Goal: Task Accomplishment & Management: Use online tool/utility

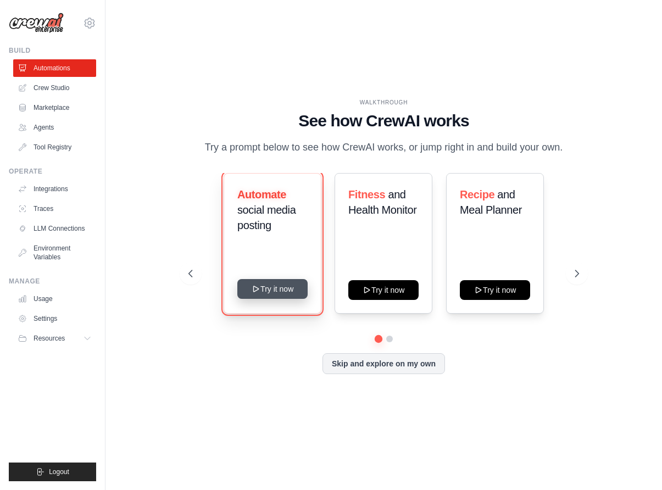
click at [276, 284] on button "Try it now" at bounding box center [272, 289] width 70 height 20
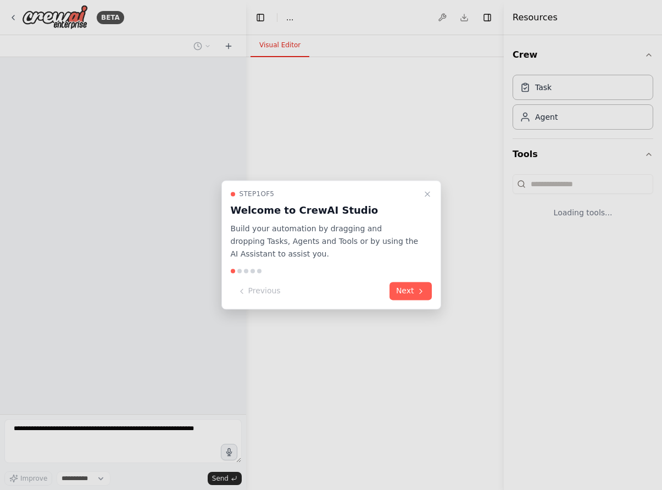
select select "****"
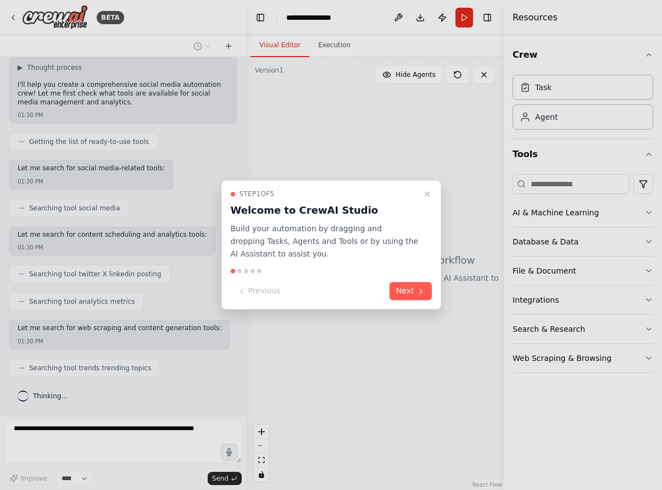
scroll to position [101, 0]
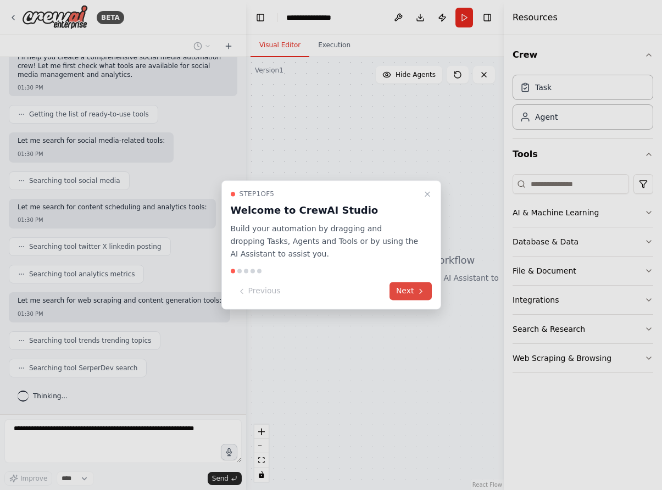
click at [414, 296] on button "Next" at bounding box center [410, 291] width 42 height 18
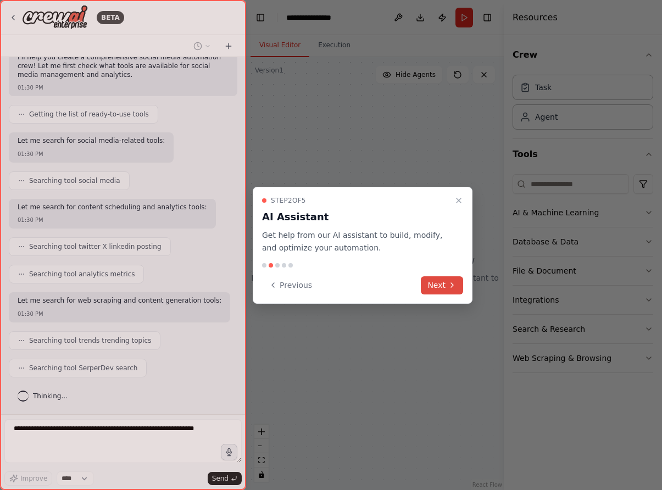
click at [445, 286] on button "Next" at bounding box center [442, 285] width 42 height 18
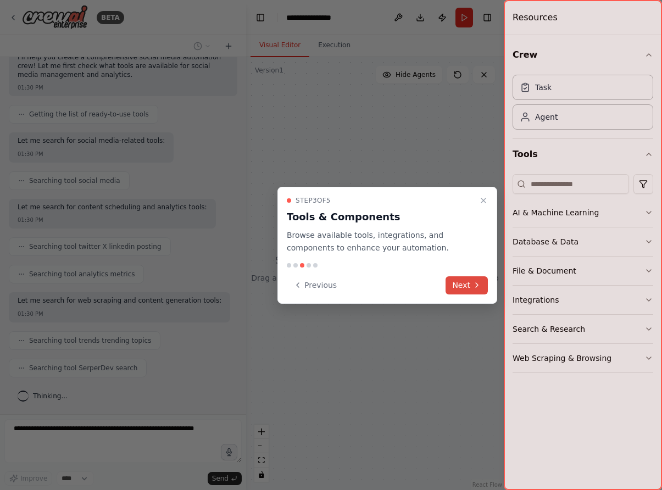
click at [469, 286] on button "Next" at bounding box center [466, 285] width 42 height 18
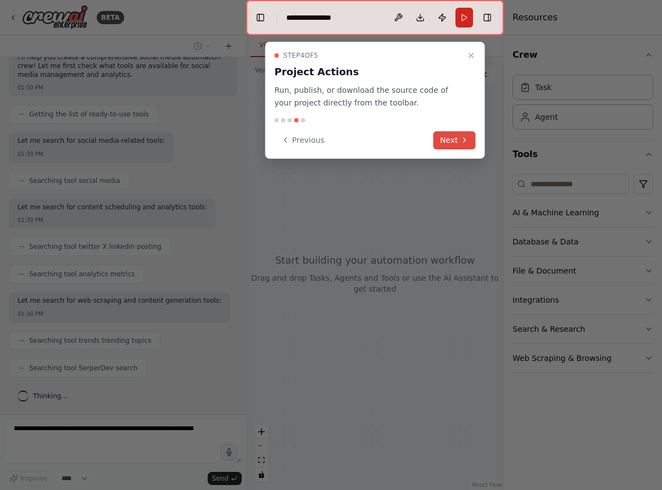
click at [463, 141] on icon at bounding box center [464, 140] width 2 height 4
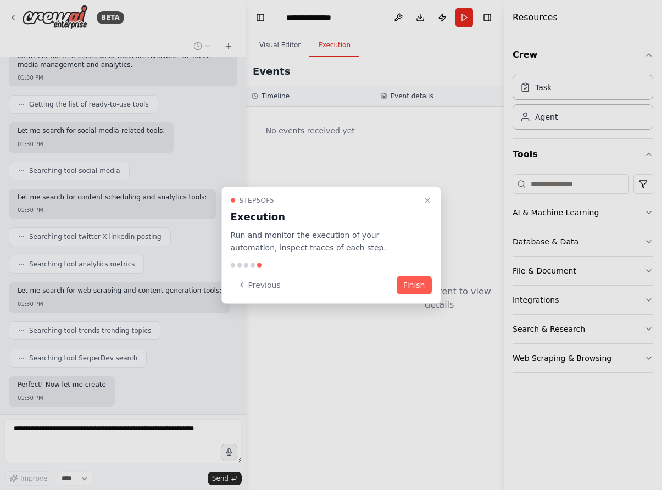
scroll to position [184, 0]
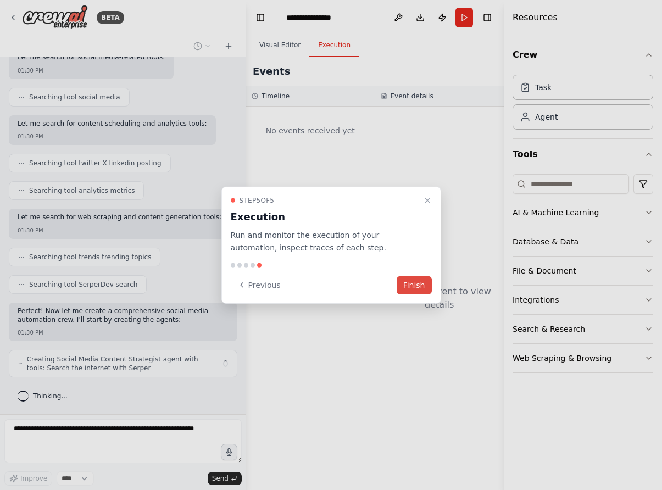
click at [416, 283] on button "Finish" at bounding box center [413, 285] width 35 height 18
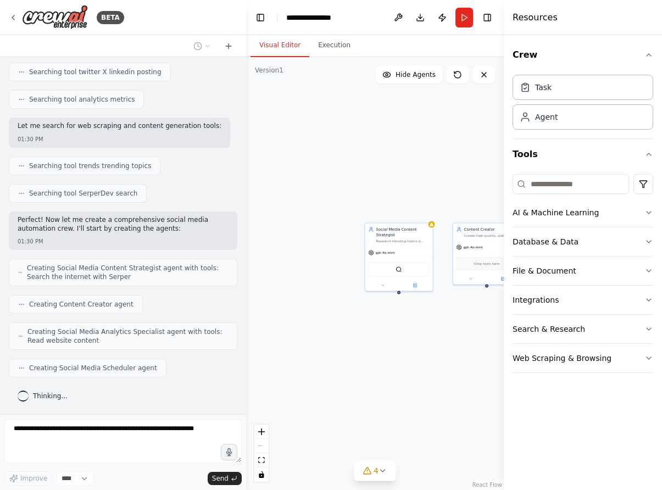
scroll to position [342, 0]
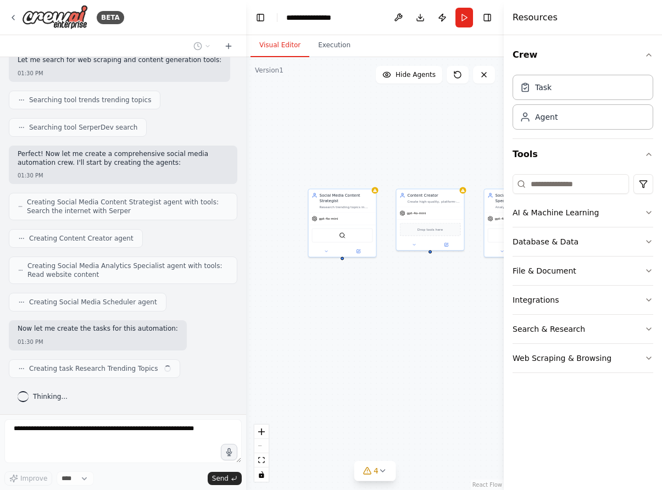
drag, startPoint x: 422, startPoint y: 318, endPoint x: 366, endPoint y: 284, distance: 66.0
click at [366, 284] on div "Social Media Content Strategist Research trending topics in {industry} and gene…" at bounding box center [375, 273] width 258 height 433
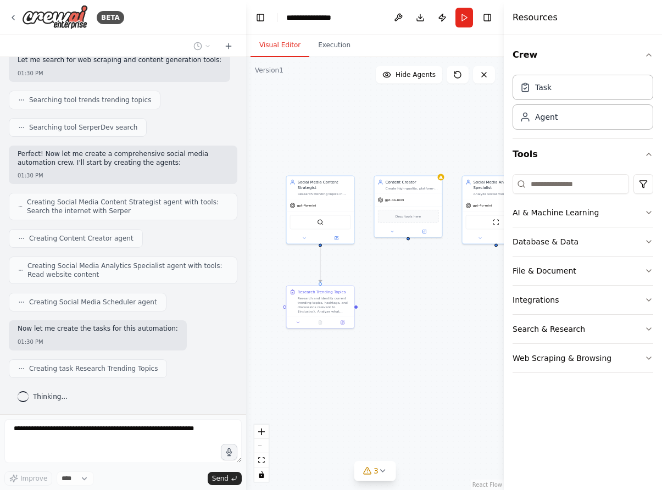
drag, startPoint x: 418, startPoint y: 303, endPoint x: 391, endPoint y: 287, distance: 31.3
click at [391, 287] on div ".deletable-edge-delete-btn { width: 20px; height: 20px; border: 0px solid #ffff…" at bounding box center [375, 273] width 258 height 433
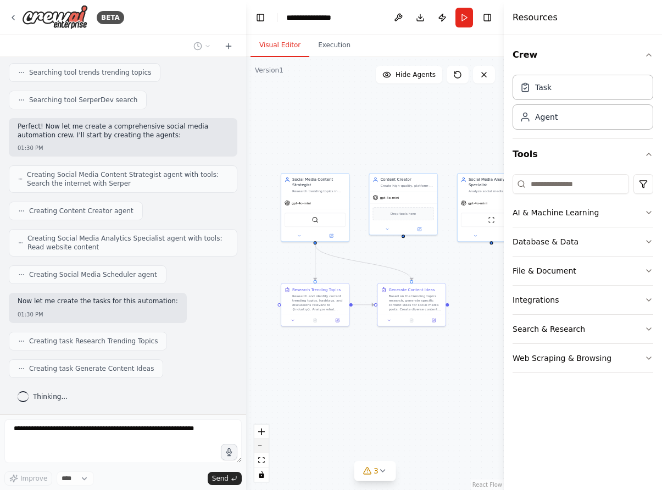
click at [259, 445] on icon "zoom out" at bounding box center [261, 445] width 7 height 1
click at [262, 445] on div "React Flow controls" at bounding box center [261, 452] width 14 height 57
click at [265, 461] on button "fit view" at bounding box center [261, 460] width 14 height 14
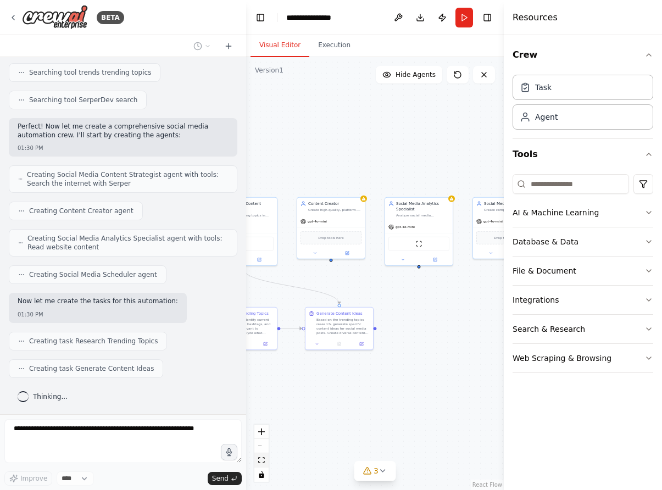
click at [261, 465] on button "fit view" at bounding box center [261, 460] width 14 height 14
click at [345, 371] on div ".deletable-edge-delete-btn { width: 20px; height: 20px; border: 0px solid #ffff…" at bounding box center [375, 273] width 258 height 433
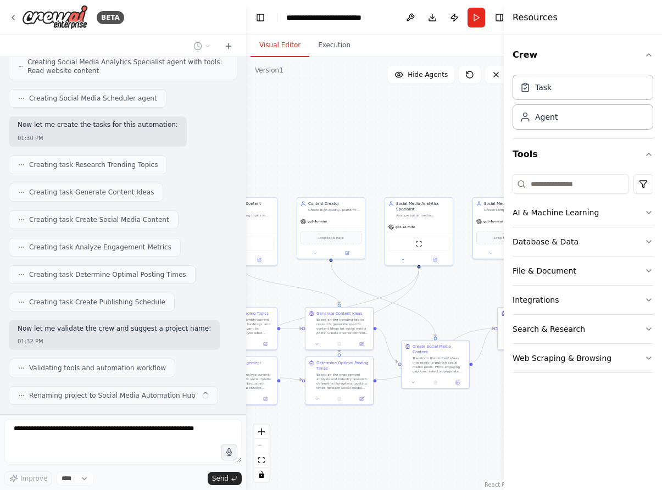
scroll to position [573, 0]
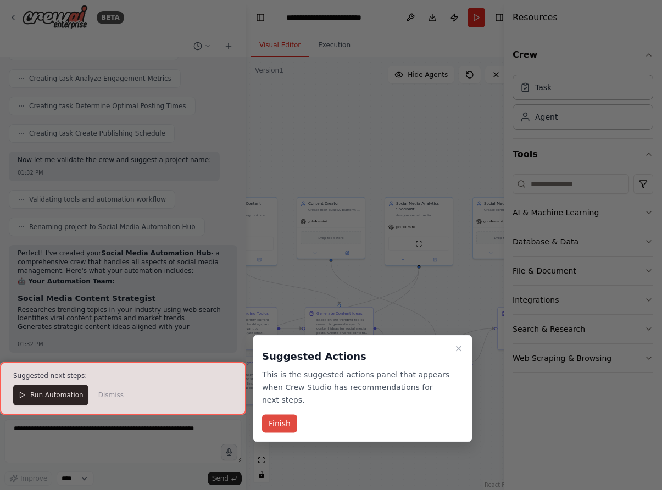
click at [279, 425] on button "Finish" at bounding box center [279, 424] width 35 height 18
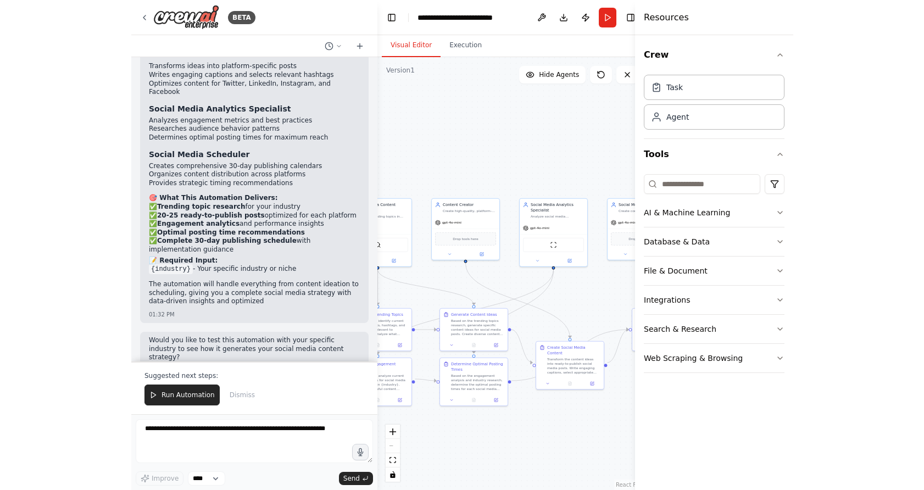
scroll to position [1011, 0]
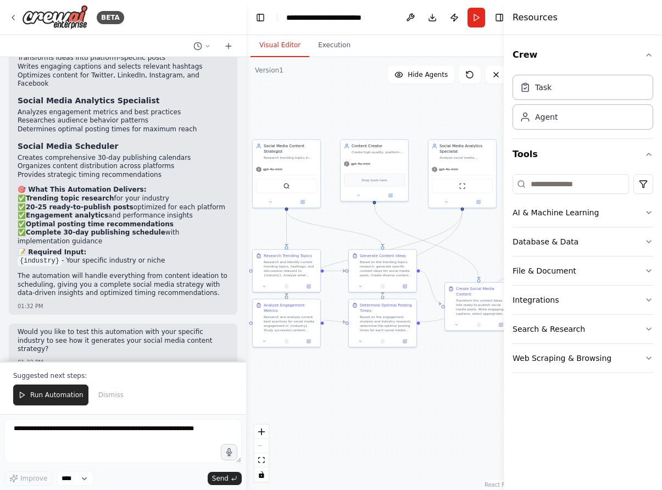
drag, startPoint x: 411, startPoint y: 292, endPoint x: 455, endPoint y: 233, distance: 72.6
click at [455, 233] on div ".deletable-edge-delete-btn { width: 20px; height: 20px; border: 0px solid #ffff…" at bounding box center [381, 273] width 270 height 433
click at [335, 41] on button "Execution" at bounding box center [334, 45] width 50 height 23
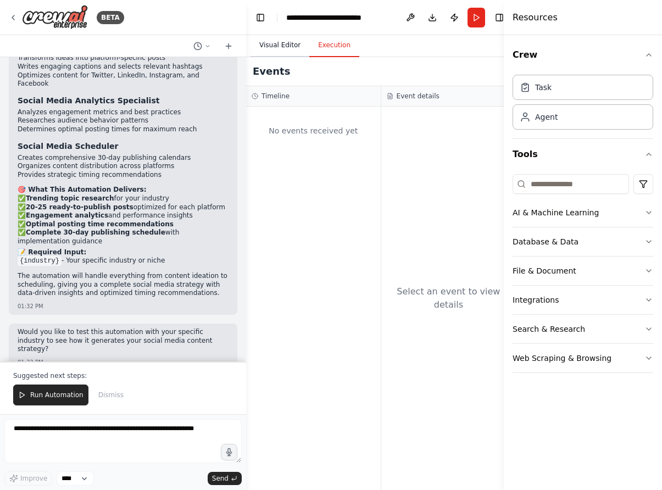
click at [280, 47] on button "Visual Editor" at bounding box center [279, 45] width 59 height 23
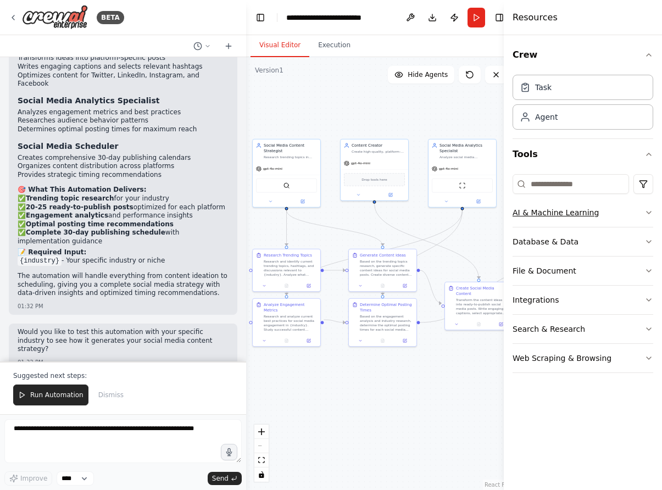
click at [627, 212] on button "AI & Machine Learning" at bounding box center [582, 212] width 141 height 29
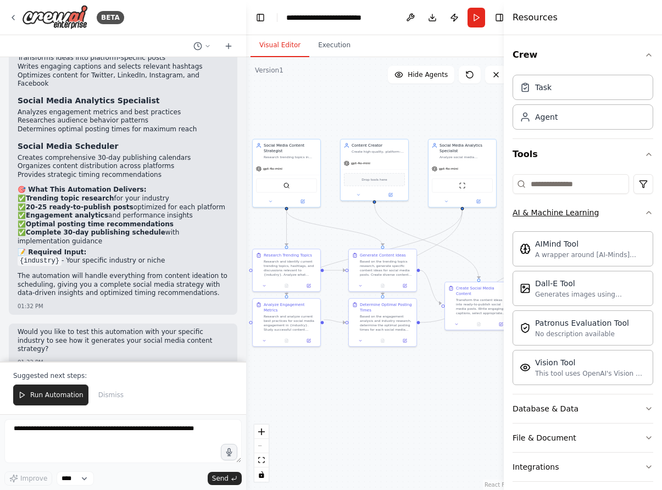
click at [627, 212] on button "AI & Machine Learning" at bounding box center [582, 212] width 141 height 29
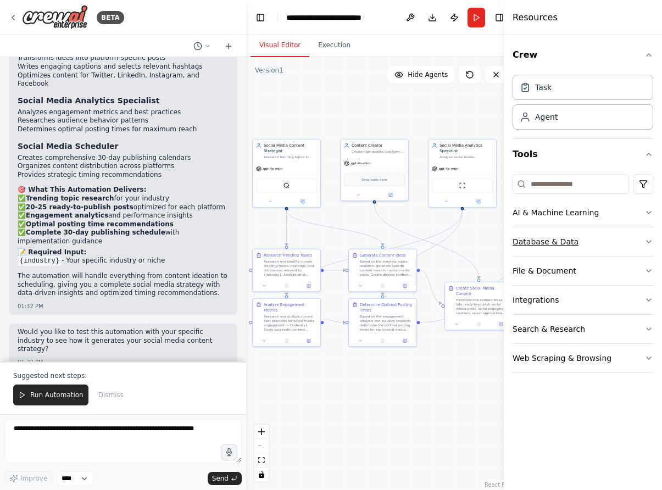
click at [619, 237] on button "Database & Data" at bounding box center [582, 241] width 141 height 29
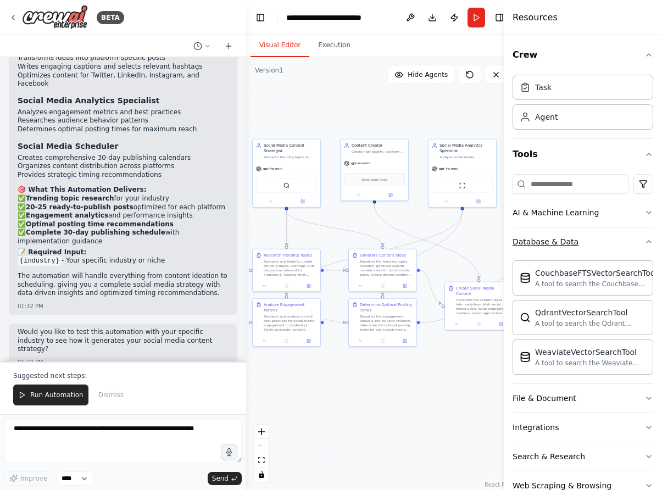
click at [619, 237] on button "Database & Data" at bounding box center [582, 241] width 141 height 29
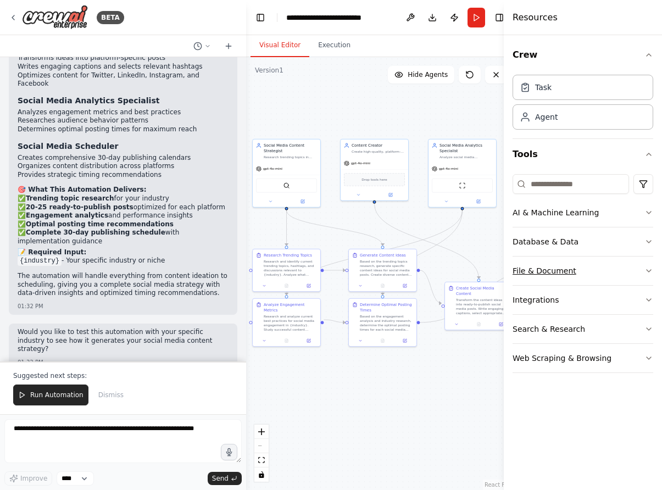
click at [614, 264] on button "File & Document" at bounding box center [582, 270] width 141 height 29
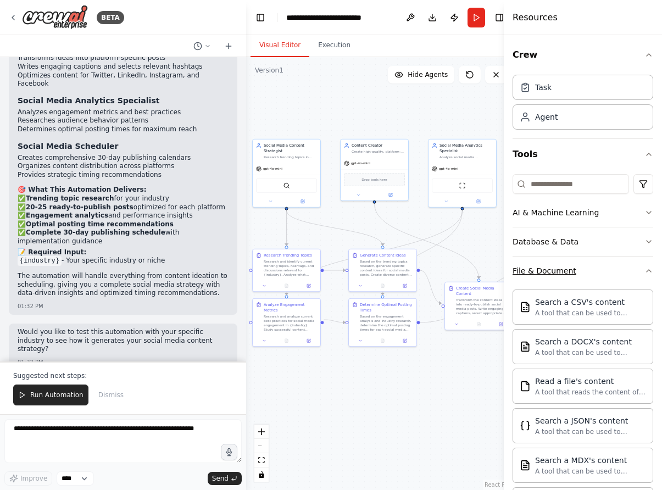
click at [614, 264] on button "File & Document" at bounding box center [582, 270] width 141 height 29
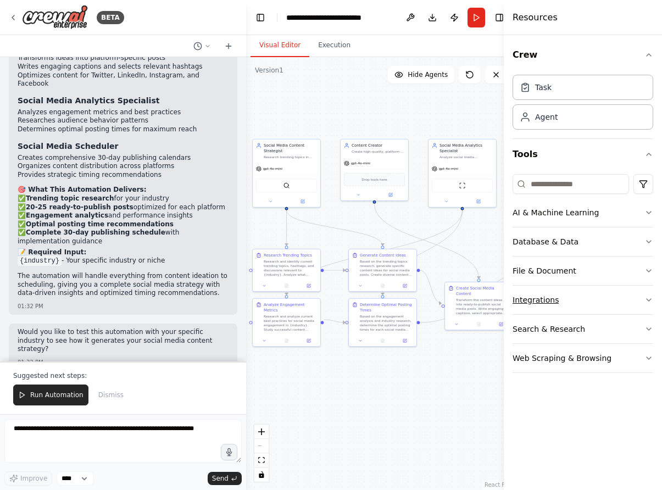
click at [611, 305] on button "Integrations" at bounding box center [582, 300] width 141 height 29
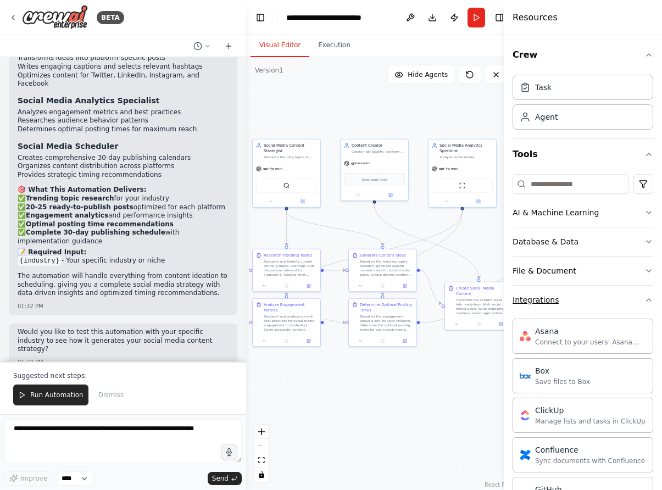
click at [611, 305] on button "Integrations" at bounding box center [582, 300] width 141 height 29
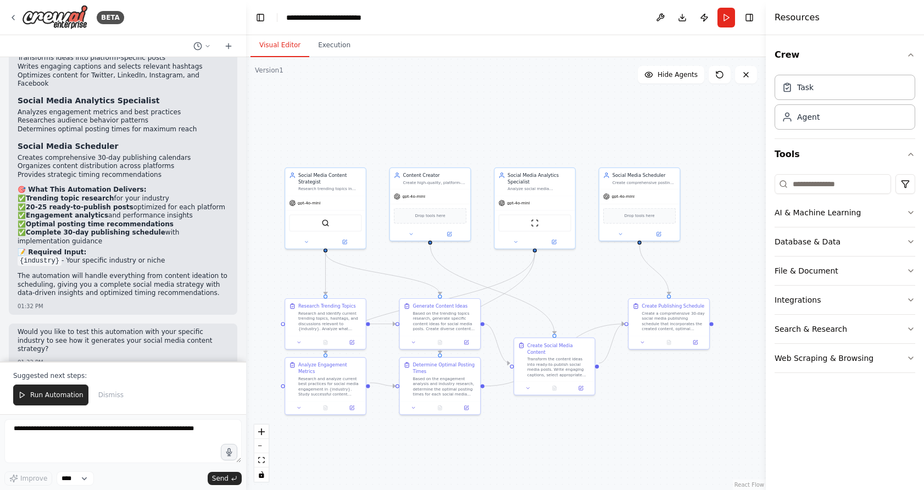
drag, startPoint x: 350, startPoint y: 214, endPoint x: 444, endPoint y: 258, distance: 104.4
click at [443, 259] on div ".deletable-edge-delete-btn { width: 20px; height: 20px; border: 0px solid #ffff…" at bounding box center [505, 273] width 519 height 433
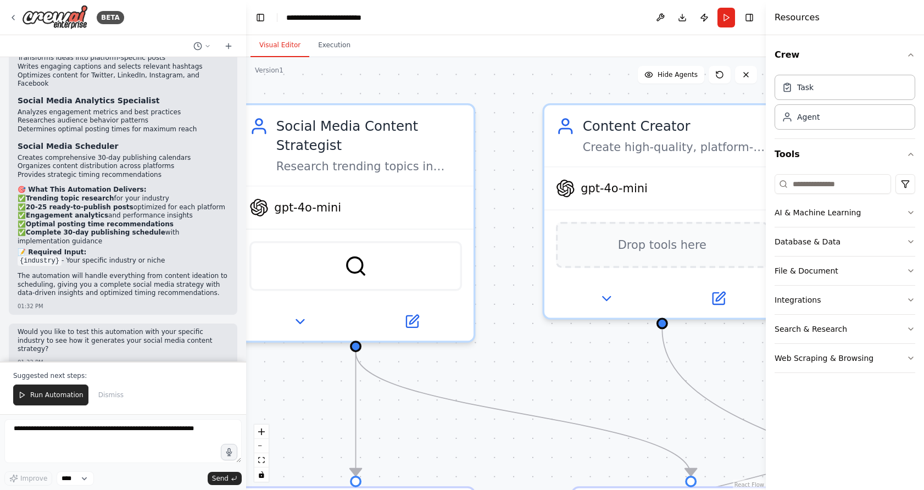
drag, startPoint x: 444, startPoint y: 258, endPoint x: 586, endPoint y: 361, distance: 175.0
click at [586, 361] on div ".deletable-edge-delete-btn { width: 20px; height: 20px; border: 0px solid #ffff…" at bounding box center [505, 273] width 519 height 433
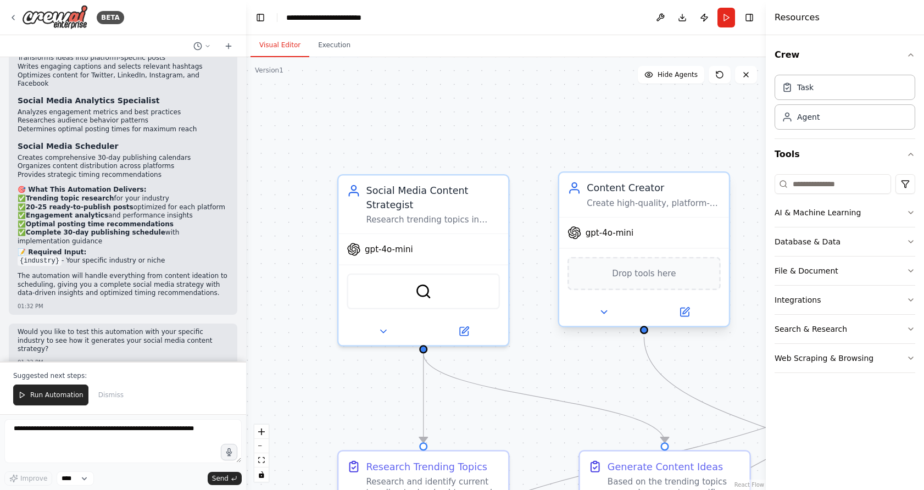
click at [653, 278] on span "Drop tools here" at bounding box center [644, 273] width 64 height 14
click at [651, 276] on span "Drop tools here" at bounding box center [644, 273] width 64 height 14
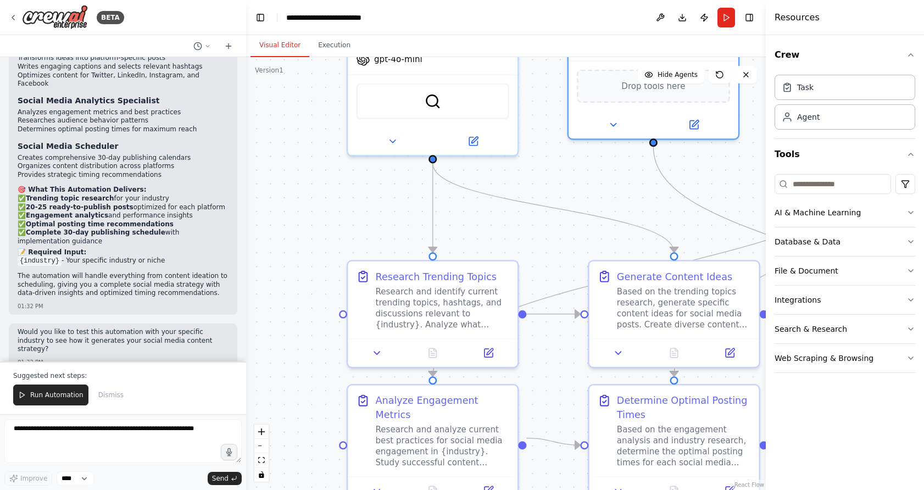
drag, startPoint x: 560, startPoint y: 343, endPoint x: 568, endPoint y: 150, distance: 193.5
click at [568, 150] on div ".deletable-edge-delete-btn { width: 20px; height: 20px; border: 0px solid #ffff…" at bounding box center [505, 273] width 519 height 433
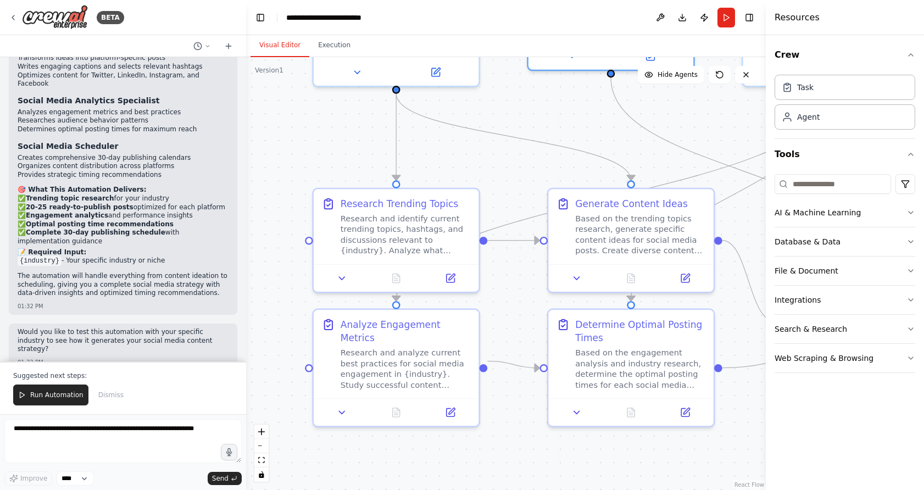
drag, startPoint x: 564, startPoint y: 182, endPoint x: 516, endPoint y: 116, distance: 82.0
click at [516, 117] on div ".deletable-edge-delete-btn { width: 20px; height: 20px; border: 0px solid #ffff…" at bounding box center [505, 273] width 519 height 433
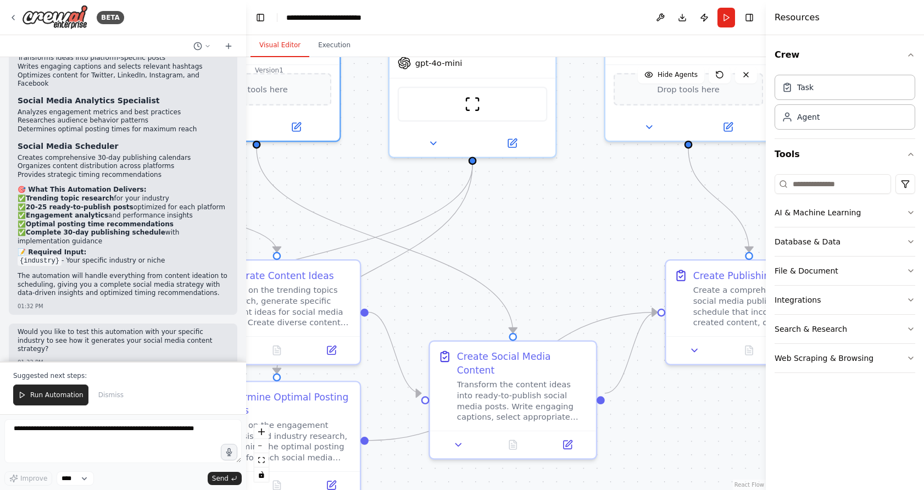
drag, startPoint x: 486, startPoint y: 452, endPoint x: 132, endPoint y: 526, distance: 362.3
click at [85, 489] on html "BETA Create a crew that schedules and publishes social media content across mul…" at bounding box center [462, 245] width 924 height 490
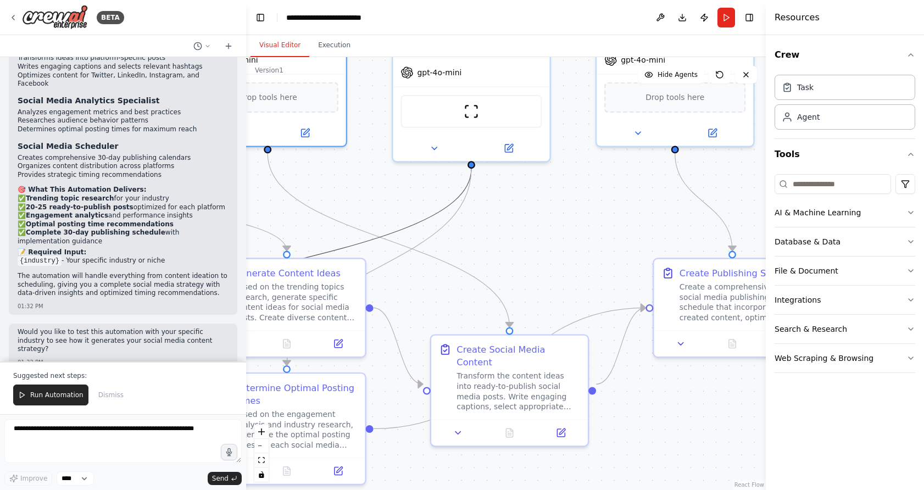
drag, startPoint x: 413, startPoint y: 220, endPoint x: 547, endPoint y: 205, distance: 134.8
click at [547, 205] on div ".deletable-edge-delete-btn { width: 20px; height: 20px; border: 0px solid #ffff…" at bounding box center [505, 273] width 519 height 433
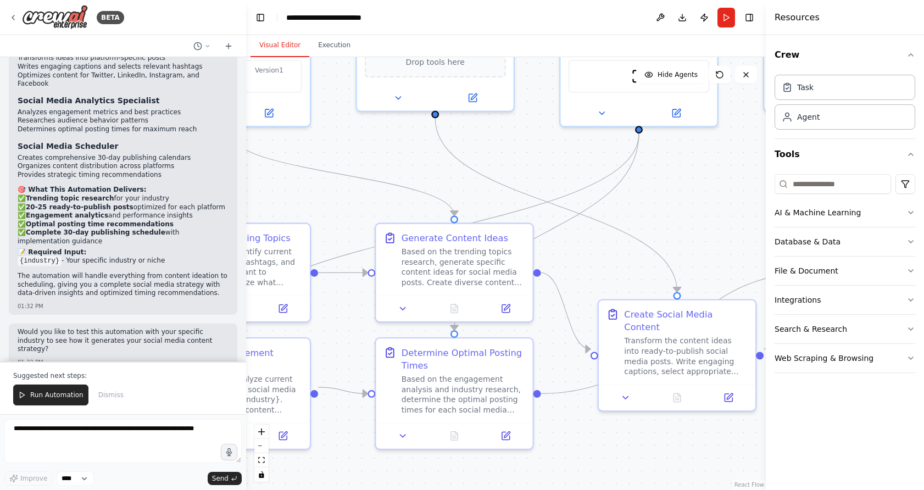
drag, startPoint x: 521, startPoint y: 230, endPoint x: 708, endPoint y: 191, distance: 190.8
click at [661, 191] on div ".deletable-edge-delete-btn { width: 20px; height: 20px; border: 0px solid #ffff…" at bounding box center [505, 273] width 519 height 433
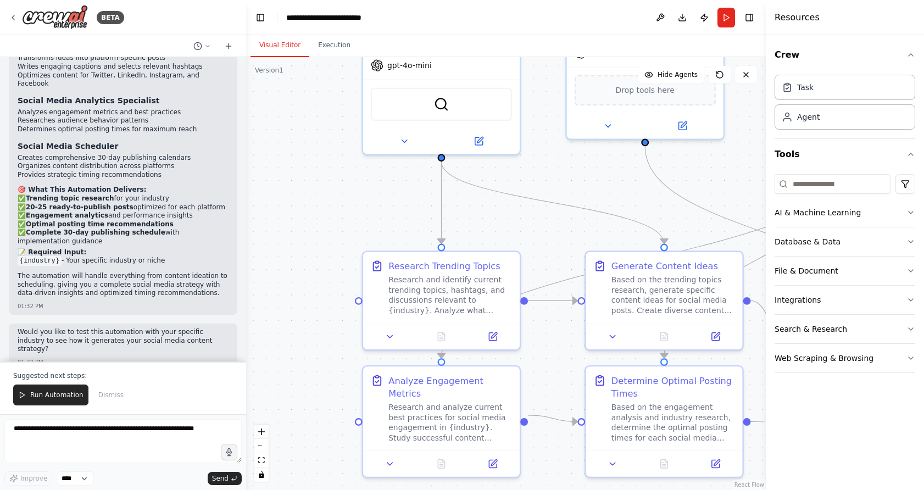
drag, startPoint x: 473, startPoint y: 197, endPoint x: 663, endPoint y: 230, distance: 193.4
click at [661, 229] on div ".deletable-edge-delete-btn { width: 20px; height: 20px; border: 0px solid #ffff…" at bounding box center [505, 273] width 519 height 433
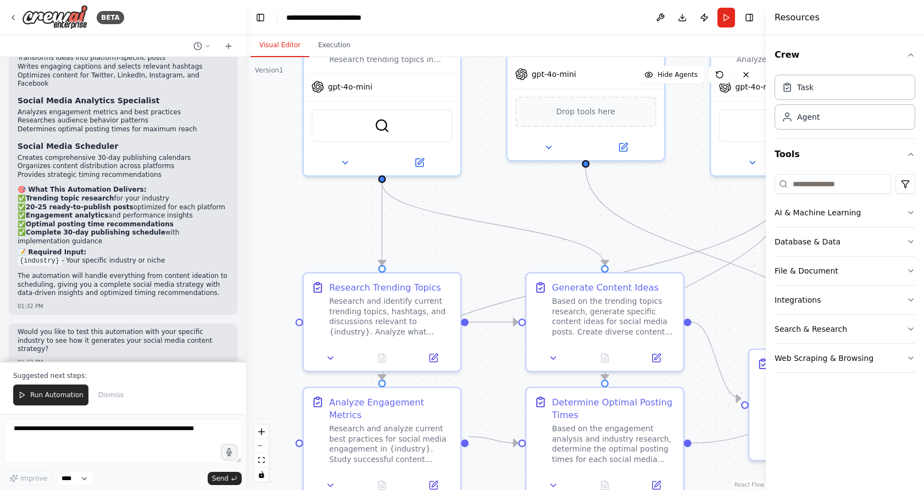
drag, startPoint x: 491, startPoint y: 206, endPoint x: 431, endPoint y: 231, distance: 65.0
click at [431, 231] on div ".deletable-edge-delete-btn { width: 20px; height: 20px; border: 0px solid #ffff…" at bounding box center [505, 273] width 519 height 433
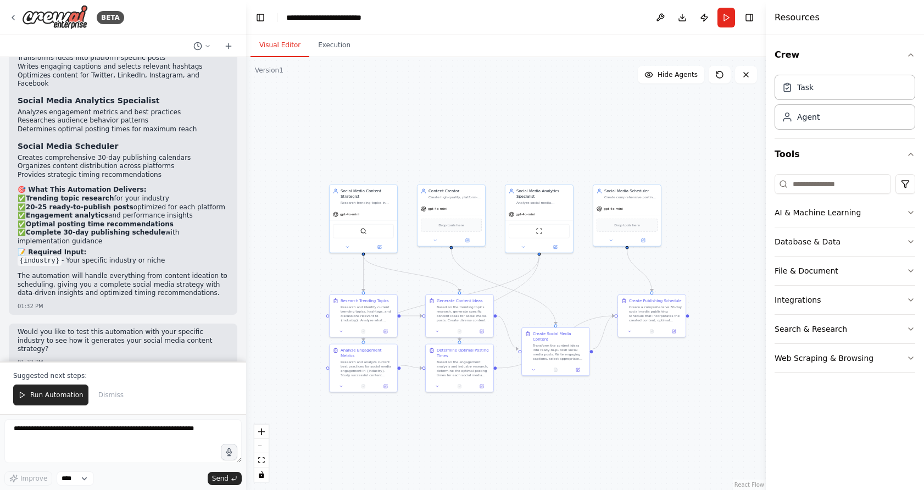
drag, startPoint x: 365, startPoint y: 300, endPoint x: 313, endPoint y: 258, distance: 66.8
click at [313, 258] on div ".deletable-edge-delete-btn { width: 20px; height: 20px; border: 0px solid #ffff…" at bounding box center [505, 273] width 519 height 433
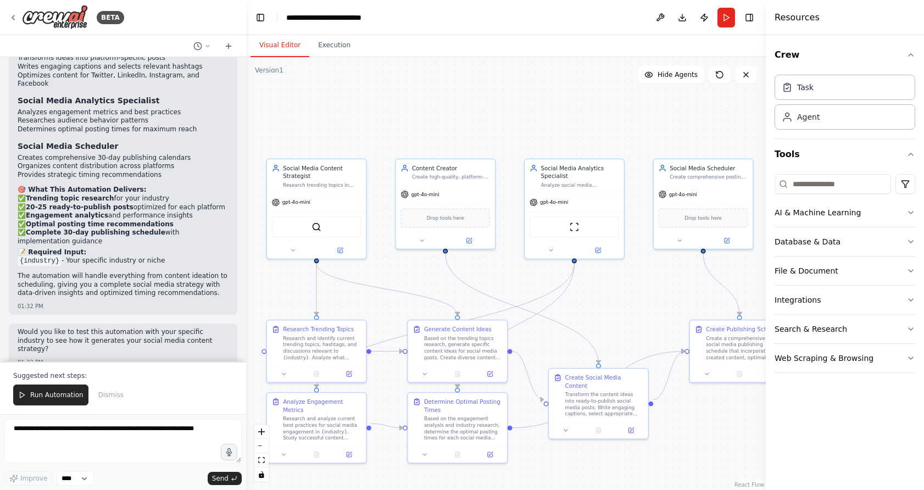
drag, startPoint x: 423, startPoint y: 268, endPoint x: 390, endPoint y: 269, distance: 32.4
click at [390, 269] on div ".deletable-edge-delete-btn { width: 20px; height: 20px; border: 0px solid #ffff…" at bounding box center [505, 273] width 519 height 433
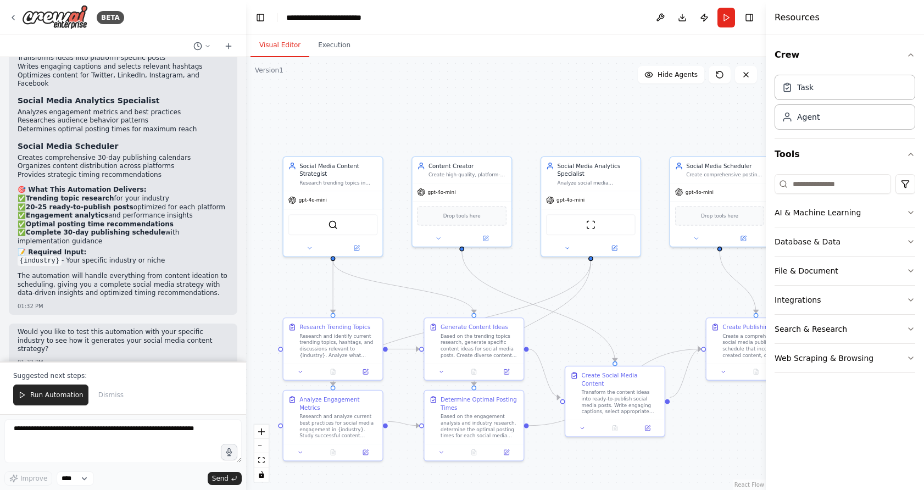
drag, startPoint x: 373, startPoint y: 106, endPoint x: 392, endPoint y: 103, distance: 19.5
click at [392, 103] on div ".deletable-edge-delete-btn { width: 20px; height: 20px; border: 0px solid #ffff…" at bounding box center [505, 273] width 519 height 433
click at [474, 350] on div "Based on the trending topics research, generate specific content ideas for soci…" at bounding box center [482, 343] width 78 height 26
click at [447, 374] on div at bounding box center [480, 369] width 99 height 16
click at [447, 372] on button at bounding box center [447, 369] width 27 height 10
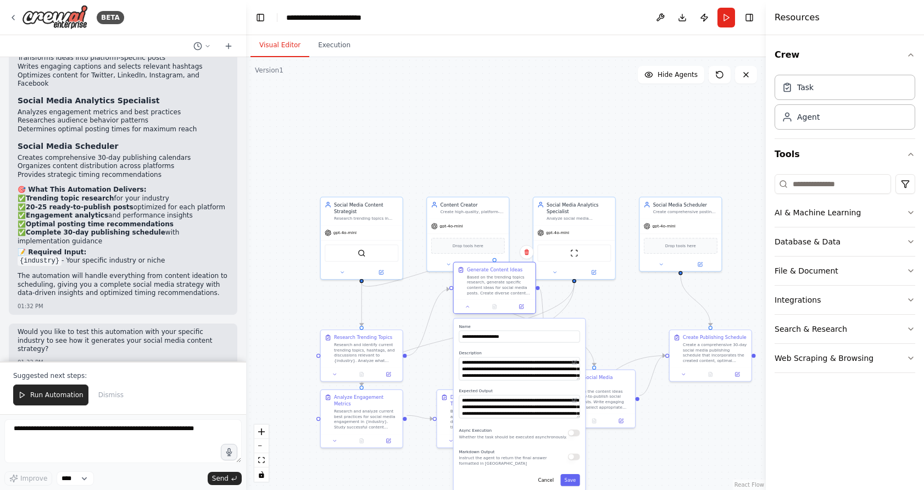
drag, startPoint x: 516, startPoint y: 349, endPoint x: 527, endPoint y: 281, distance: 69.1
click at [527, 281] on div "Based on the trending topics research, generate specific content ideas for soci…" at bounding box center [499, 284] width 64 height 21
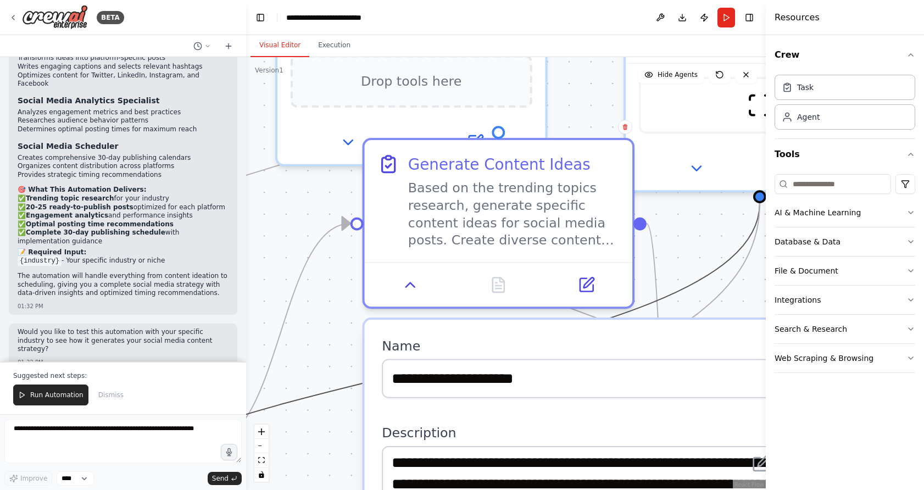
drag, startPoint x: 346, startPoint y: 379, endPoint x: 334, endPoint y: 237, distance: 142.7
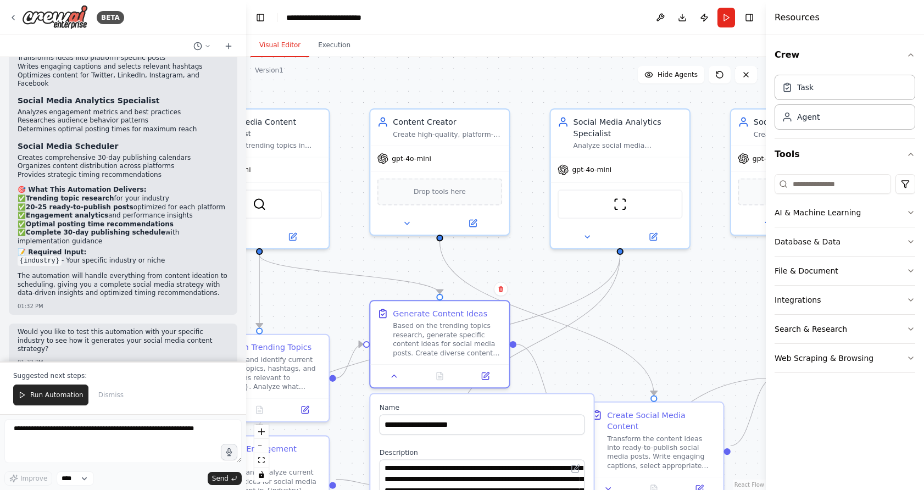
drag, startPoint x: 501, startPoint y: 356, endPoint x: 453, endPoint y: 439, distance: 95.7
click at [466, 194] on div "Drop tools here" at bounding box center [439, 189] width 125 height 27
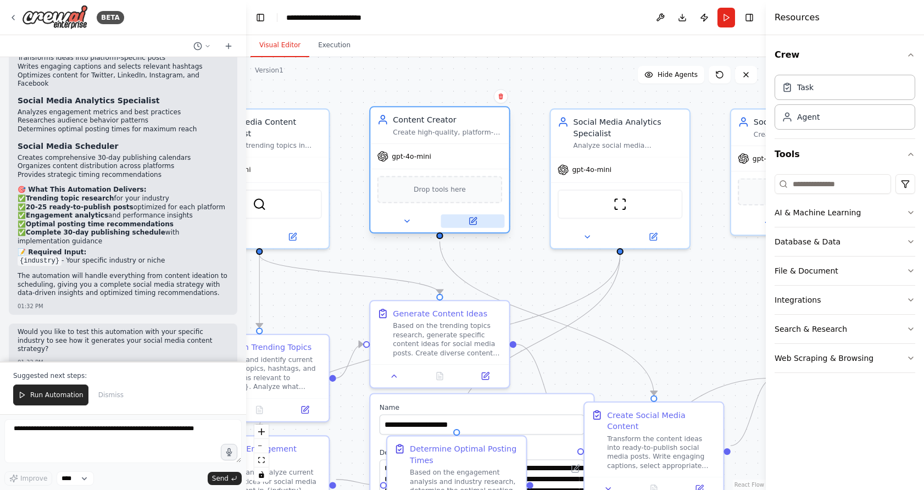
click at [474, 225] on icon at bounding box center [472, 220] width 9 height 9
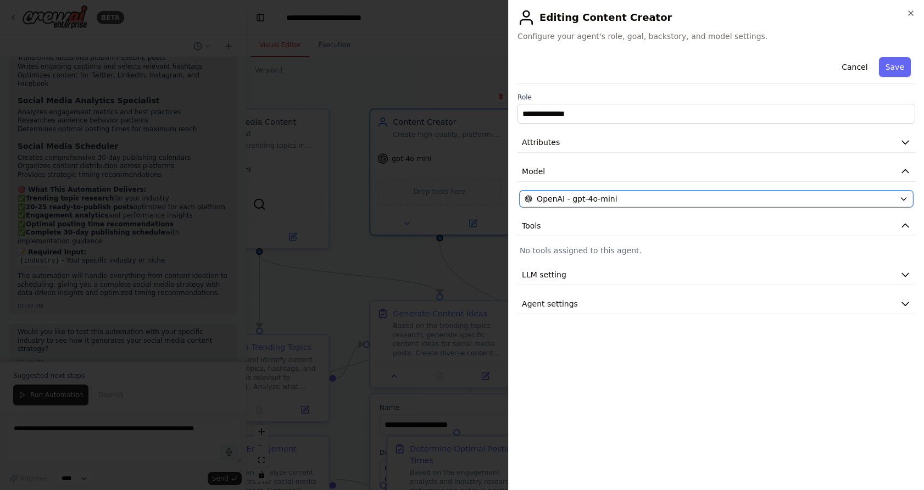
click at [661, 197] on div "OpenAI - gpt-4o-mini" at bounding box center [709, 198] width 370 height 11
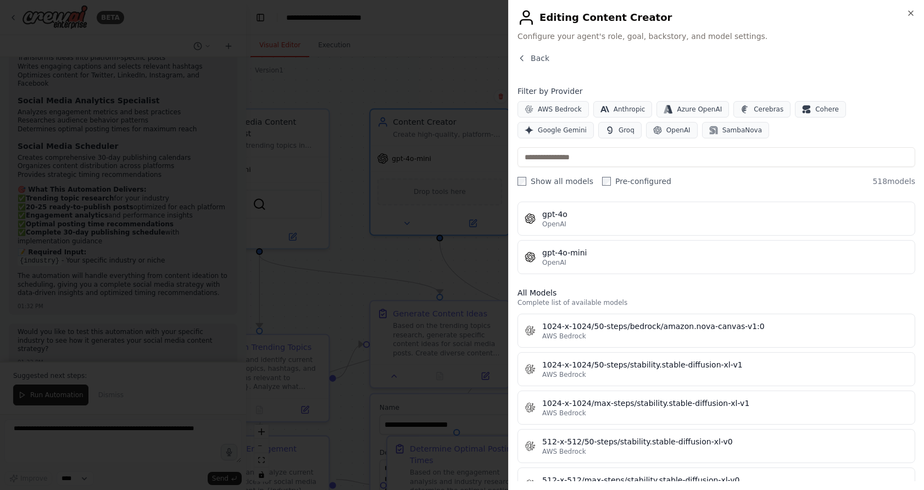
scroll to position [0, 0]
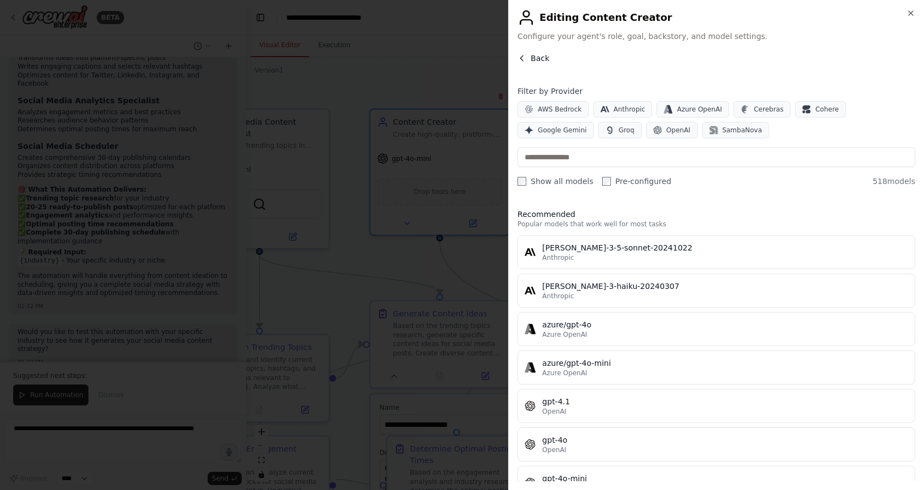
click at [534, 57] on span "Back" at bounding box center [539, 58] width 19 height 11
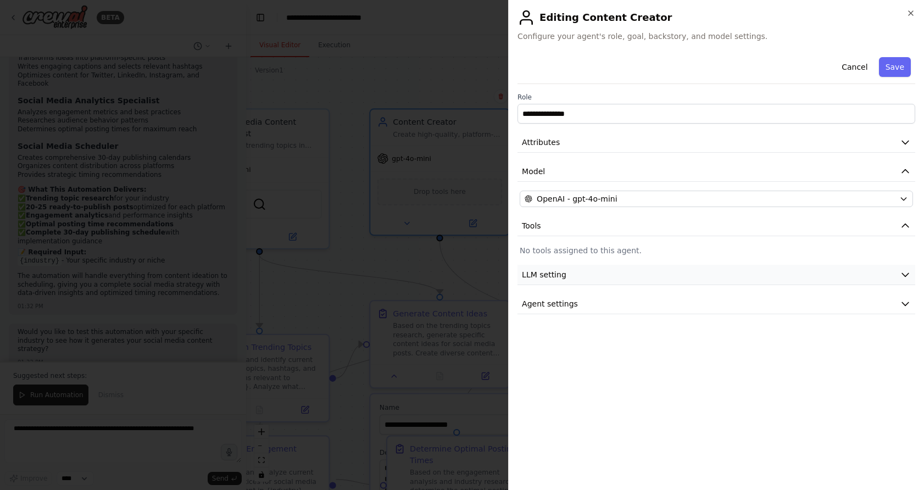
click at [607, 271] on button "LLM setting" at bounding box center [716, 275] width 398 height 20
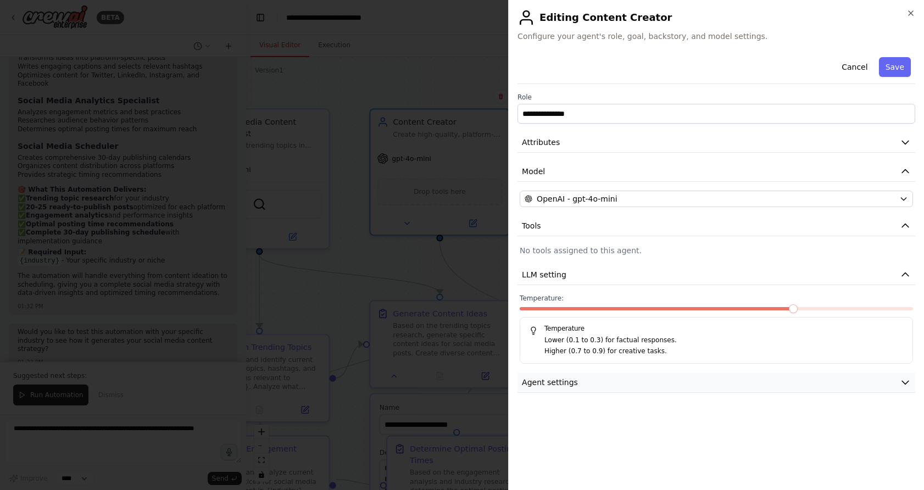
click at [617, 387] on button "Agent settings" at bounding box center [716, 382] width 398 height 20
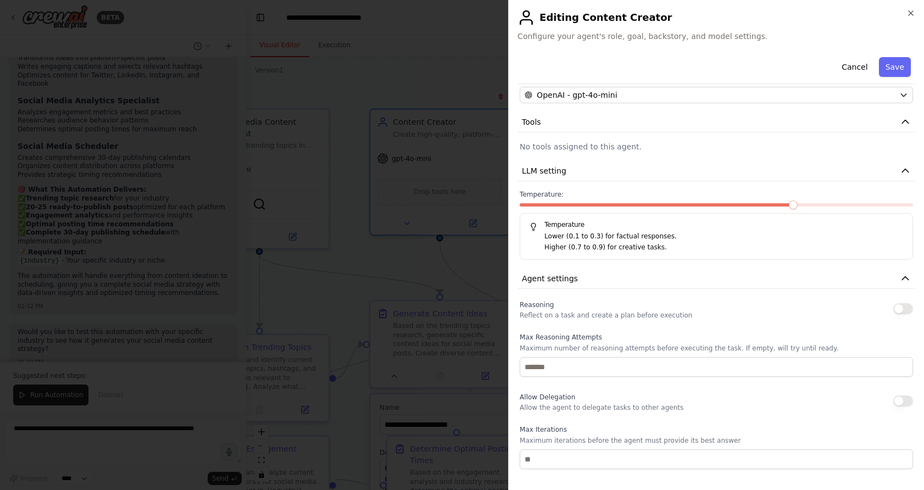
scroll to position [115, 0]
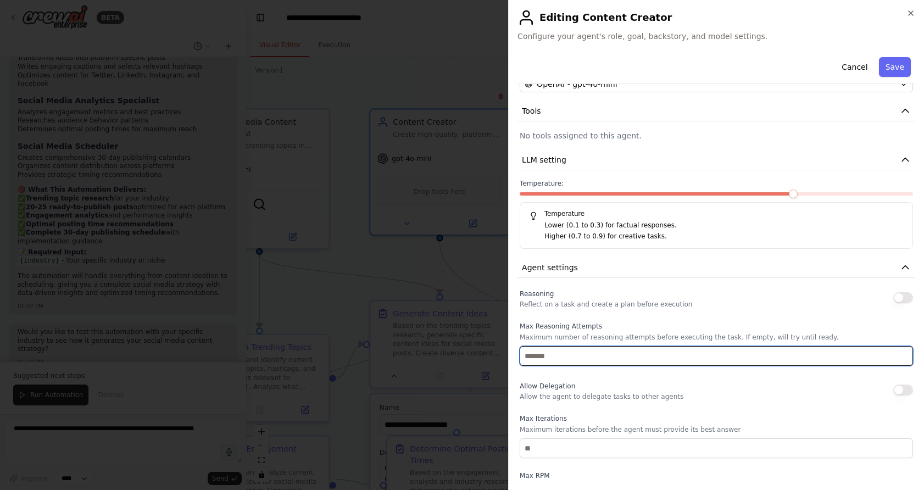
click at [581, 356] on input "number" at bounding box center [715, 356] width 393 height 20
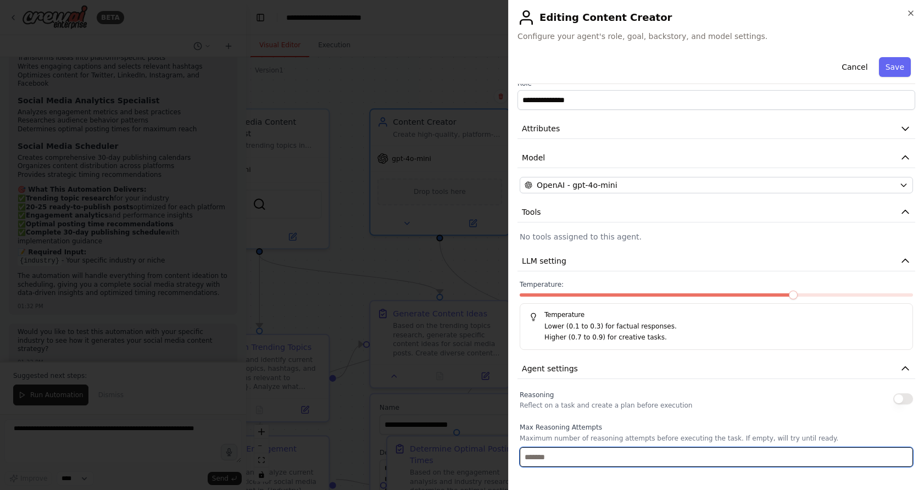
scroll to position [0, 0]
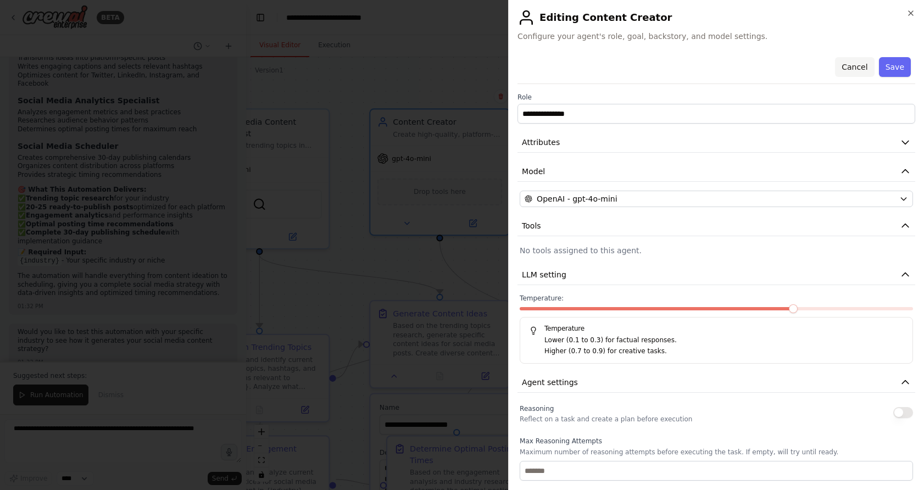
click at [661, 70] on button "Cancel" at bounding box center [854, 67] width 39 height 20
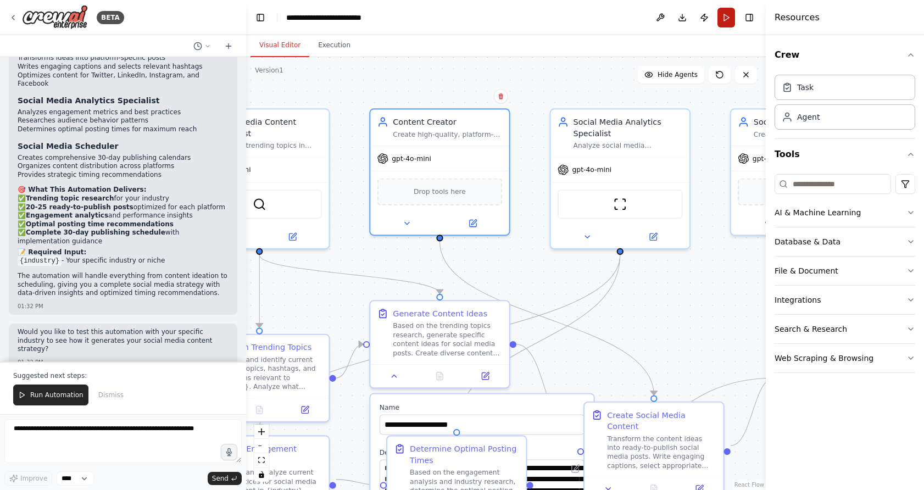
click at [661, 21] on button "Run" at bounding box center [726, 18] width 18 height 20
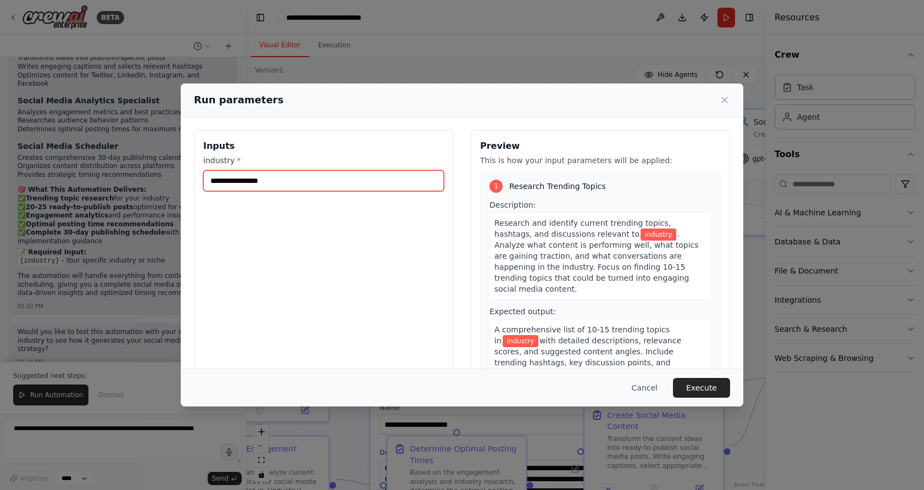
click at [322, 177] on input "industry *" at bounding box center [323, 180] width 240 height 21
type input "**"
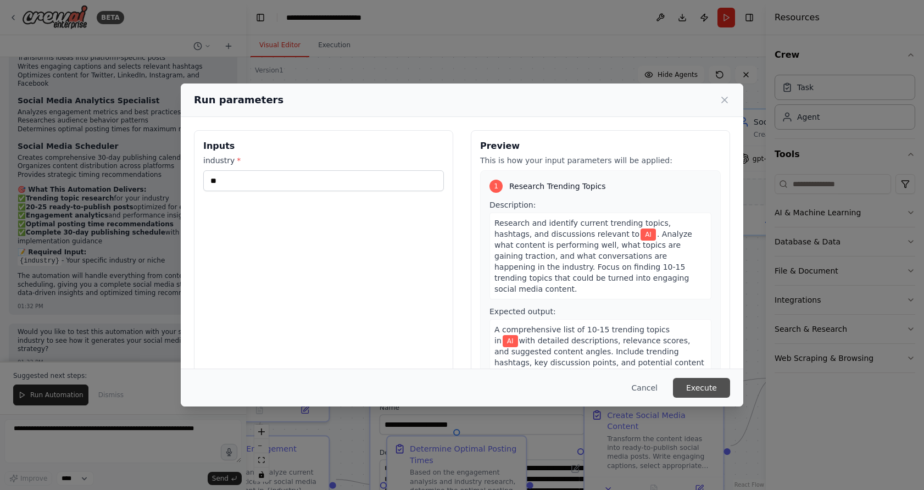
click at [661, 385] on button "Execute" at bounding box center [701, 388] width 57 height 20
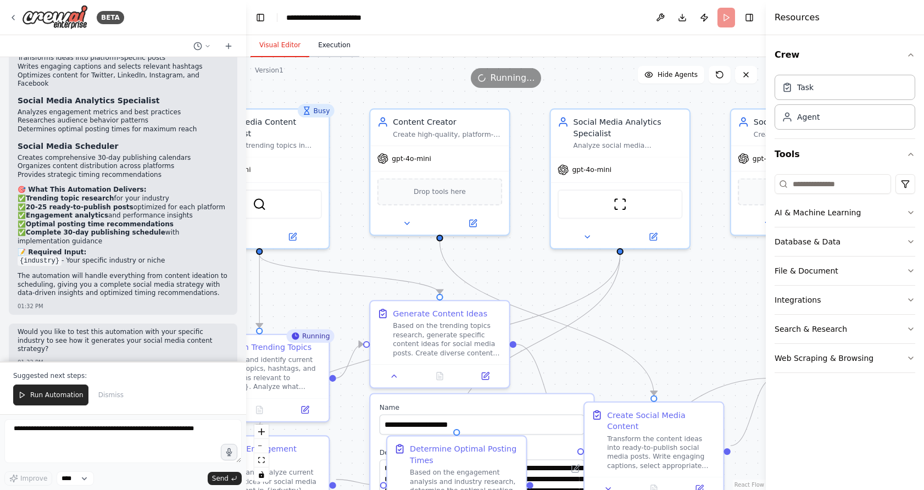
click at [342, 51] on button "Execution" at bounding box center [334, 45] width 50 height 23
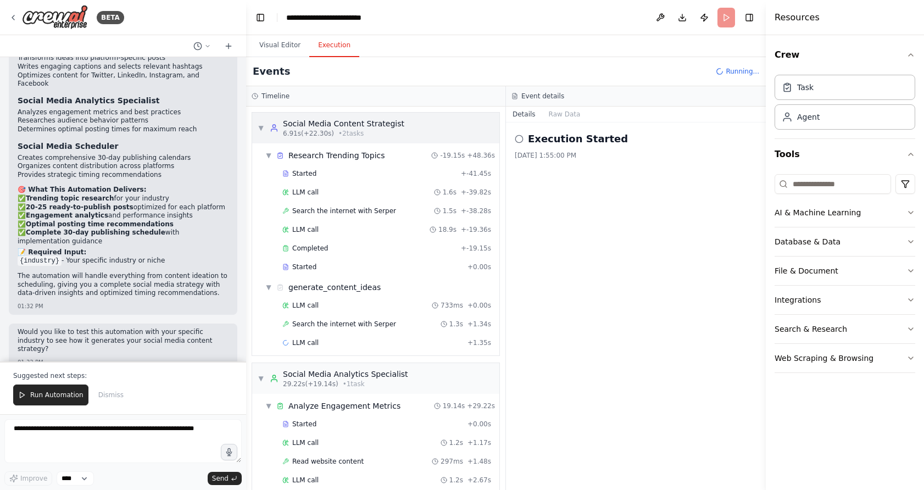
click at [265, 135] on div "▼ Social Media Content Strategist 6.91s (+22.30s) • 2 task s" at bounding box center [331, 128] width 147 height 20
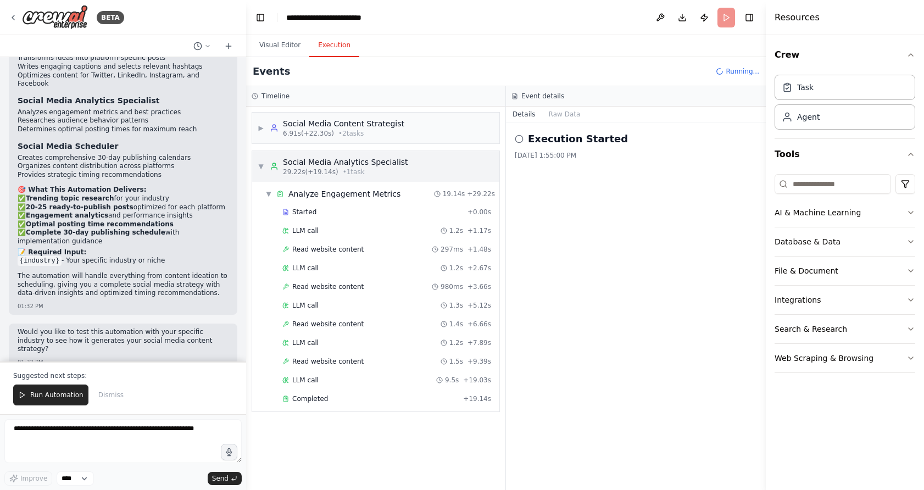
click at [261, 165] on span "▼" at bounding box center [261, 166] width 7 height 9
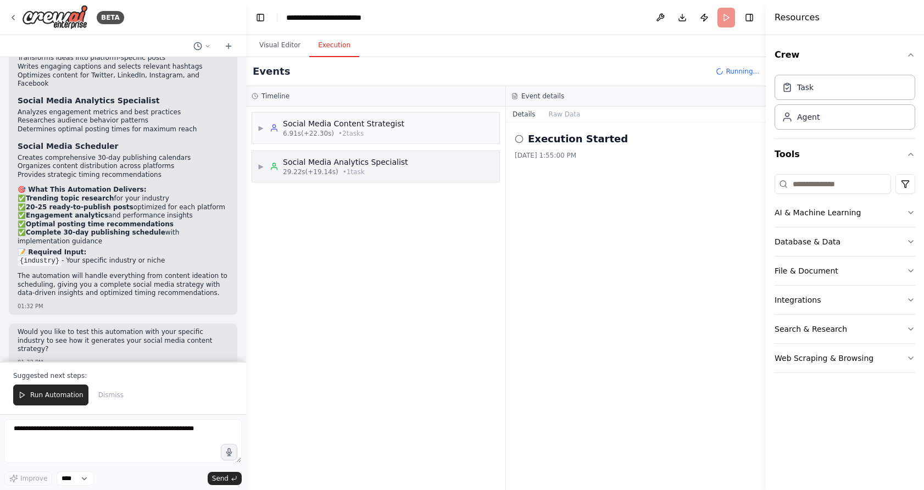
click at [266, 170] on div "▶ Social Media Analytics Specialist 29.22s (+19.14s) • 1 task" at bounding box center [333, 166] width 150 height 20
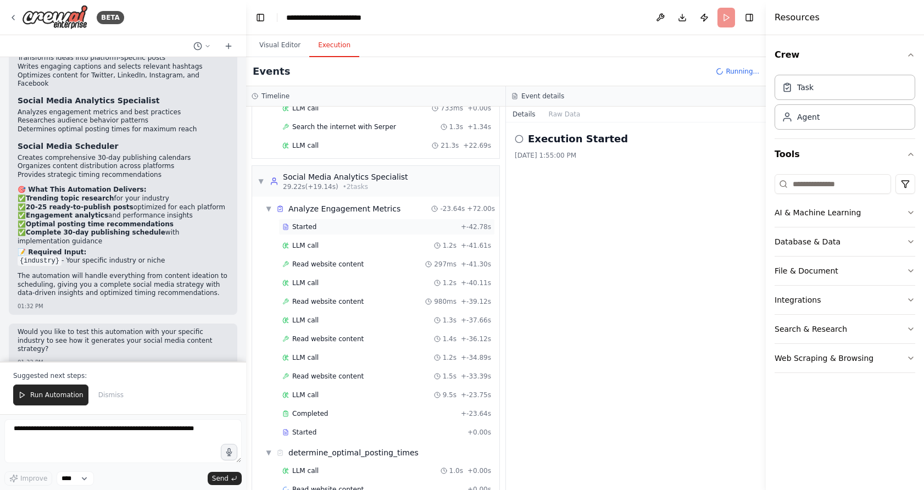
scroll to position [240, 0]
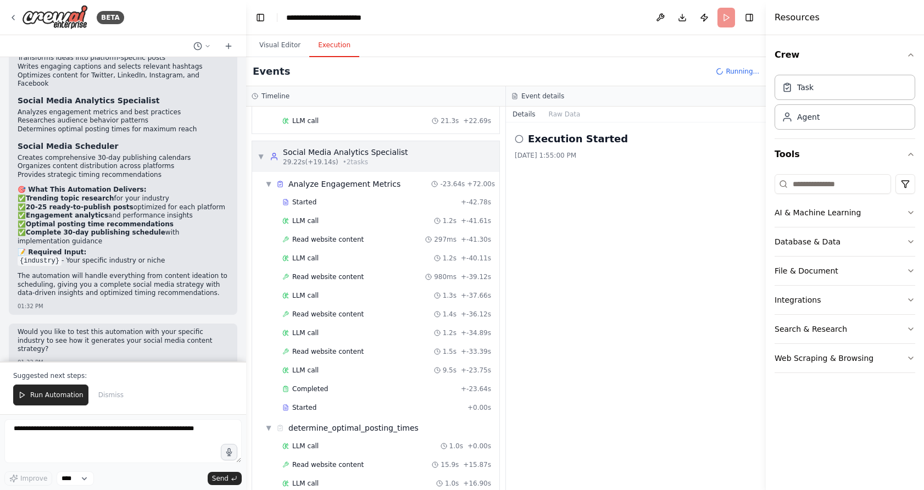
click at [260, 161] on div "▼ Social Media Analytics Specialist 29.22s (+19.14s) • 2 task s" at bounding box center [333, 157] width 150 height 20
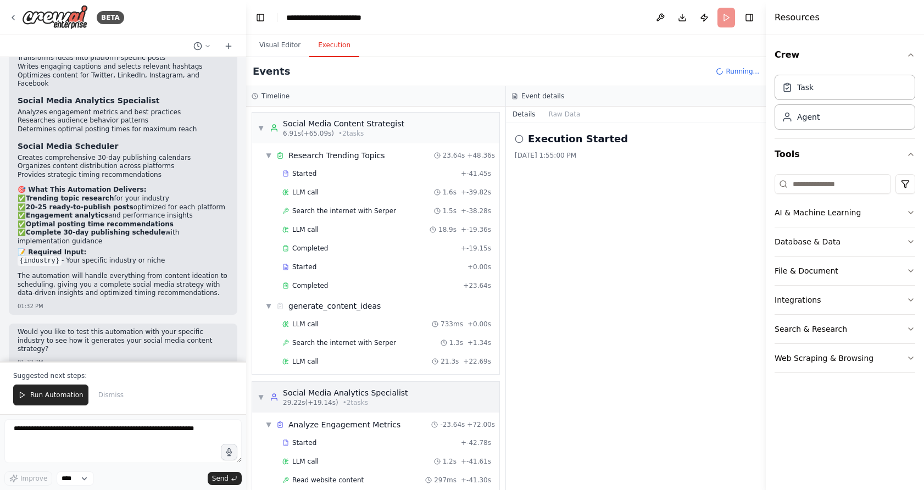
click at [261, 399] on span "▼" at bounding box center [261, 397] width 7 height 9
click at [264, 133] on div "▼ Social Media Content Strategist 6.91s (+65.09s) • 2 task s" at bounding box center [331, 128] width 147 height 20
click at [266, 158] on span "▼" at bounding box center [268, 155] width 7 height 9
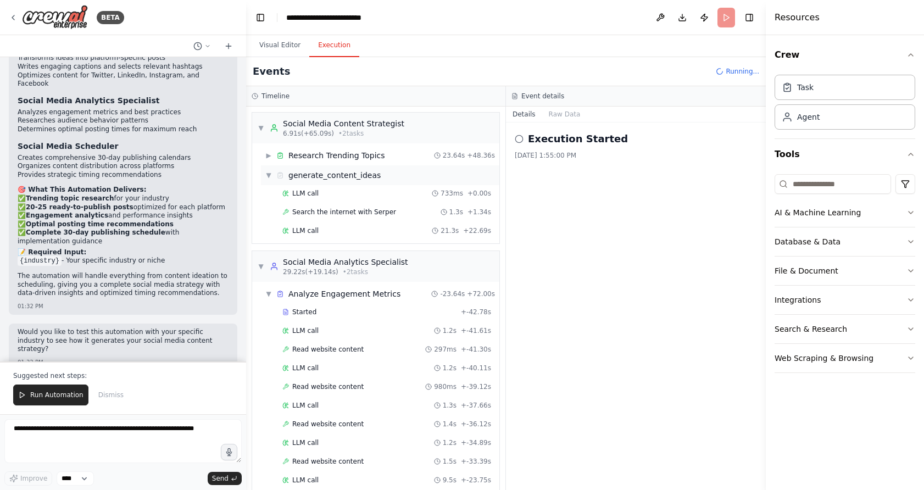
click at [268, 171] on span "▼" at bounding box center [268, 175] width 7 height 9
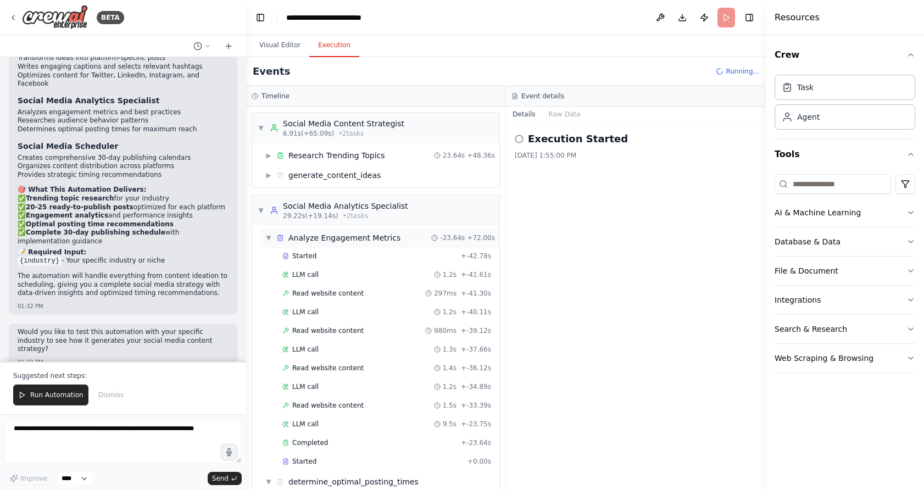
click at [268, 238] on span "▼" at bounding box center [268, 237] width 7 height 9
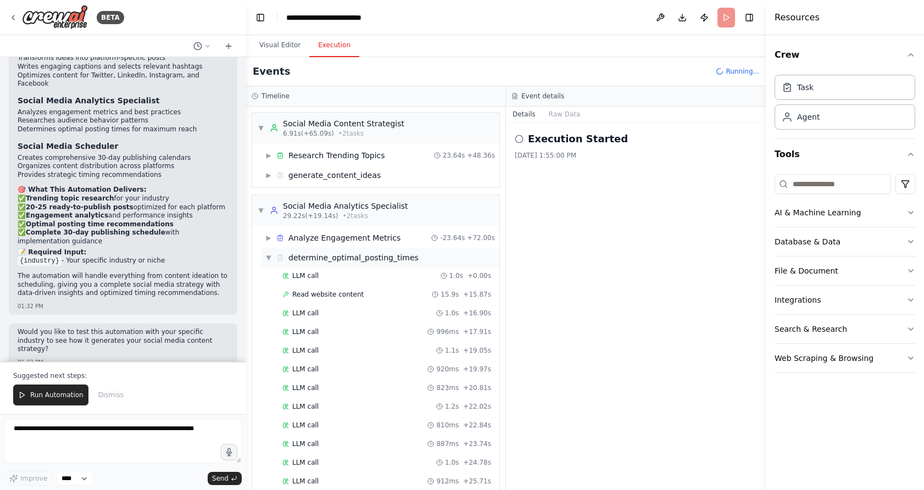
click at [267, 259] on span "▼" at bounding box center [268, 257] width 7 height 9
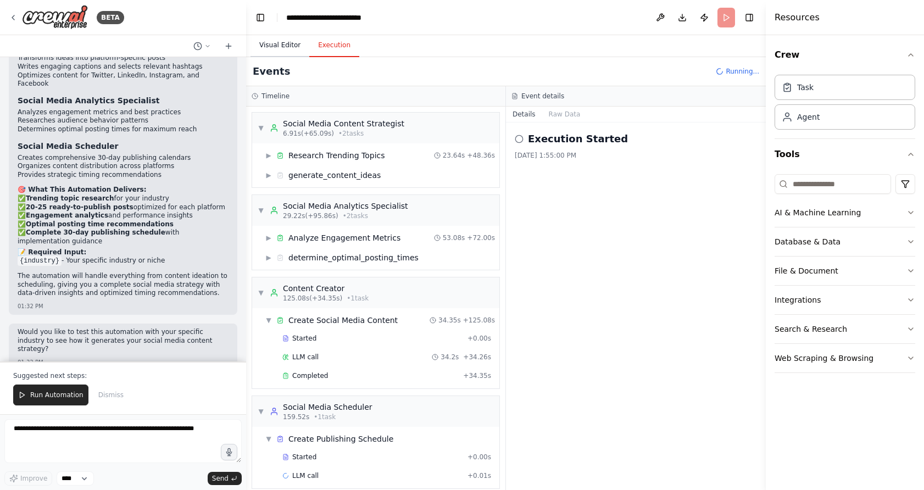
click at [272, 48] on button "Visual Editor" at bounding box center [279, 45] width 59 height 23
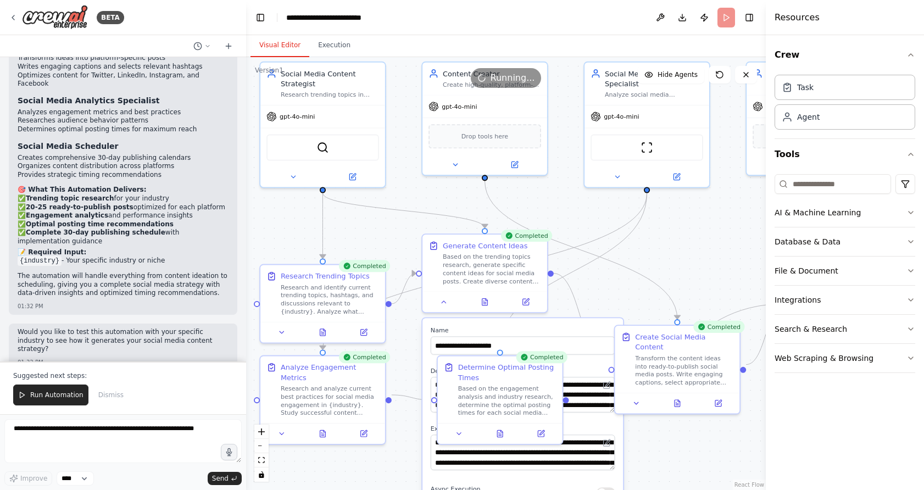
drag, startPoint x: 375, startPoint y: 239, endPoint x: 456, endPoint y: 167, distance: 108.1
click at [456, 167] on div ".deletable-edge-delete-btn { width: 20px; height: 20px; border: 0px solid #ffff…" at bounding box center [505, 273] width 519 height 433
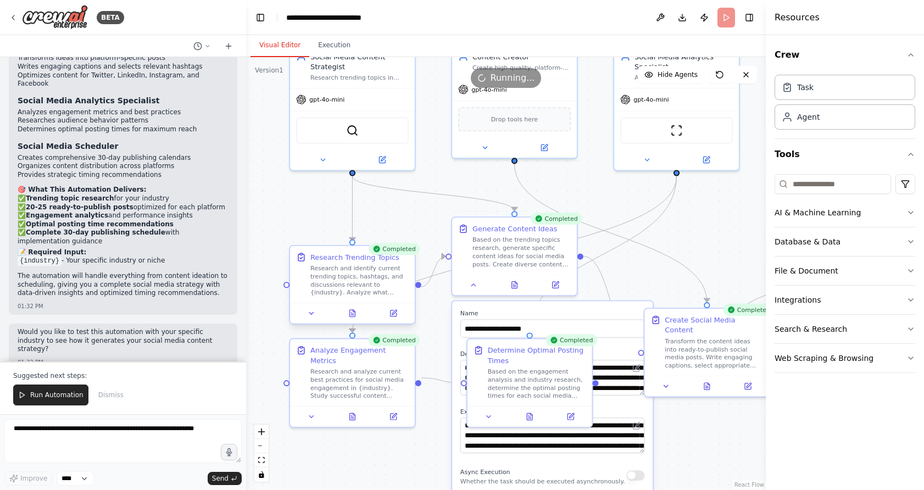
click at [365, 273] on div "Research and identify current trending topics, hashtags, and discussions releva…" at bounding box center [359, 280] width 98 height 32
click at [395, 313] on icon at bounding box center [393, 313] width 6 height 6
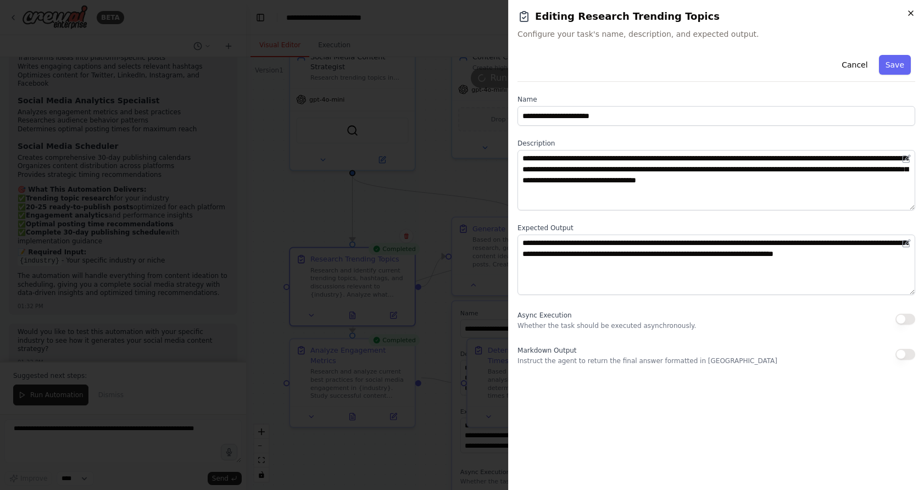
click at [661, 9] on icon "button" at bounding box center [910, 13] width 9 height 9
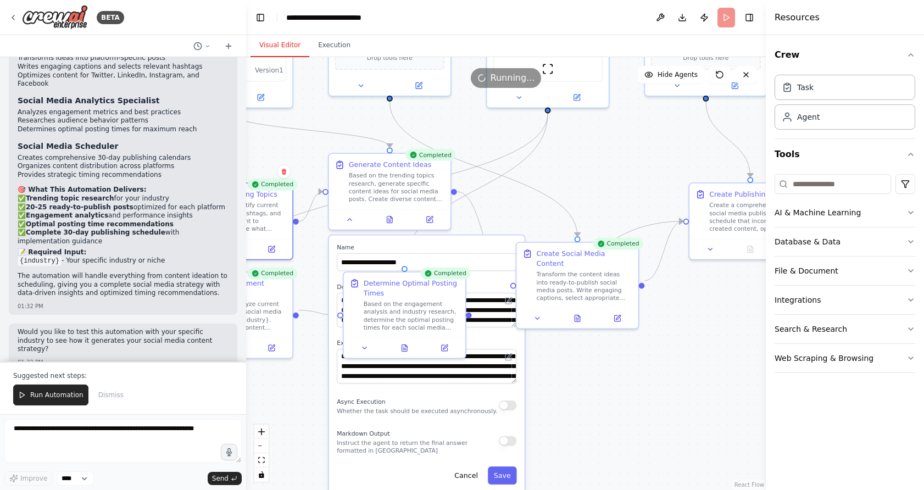
drag, startPoint x: 617, startPoint y: 299, endPoint x: 469, endPoint y: 231, distance: 162.6
click at [469, 231] on div ".deletable-edge-delete-btn { width: 20px; height: 20px; border: 0px solid #ffff…" at bounding box center [505, 273] width 519 height 433
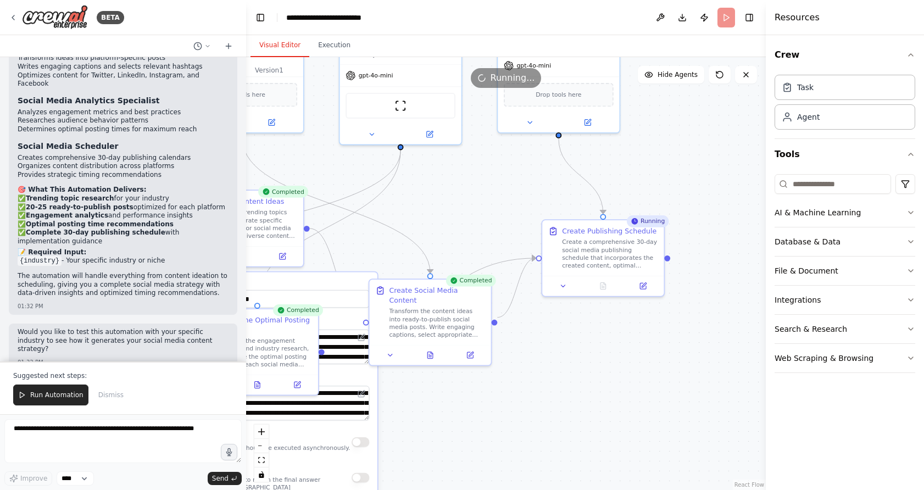
drag, startPoint x: 624, startPoint y: 390, endPoint x: 500, endPoint y: 429, distance: 130.2
click at [500, 429] on div ".deletable-edge-delete-btn { width: 20px; height: 20px; border: 0px solid #ffff…" at bounding box center [505, 273] width 519 height 433
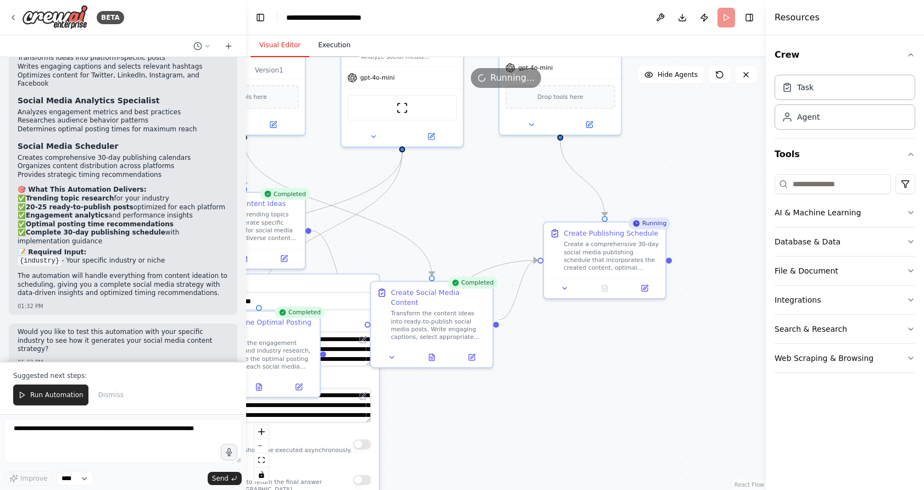
click at [333, 49] on button "Execution" at bounding box center [334, 45] width 50 height 23
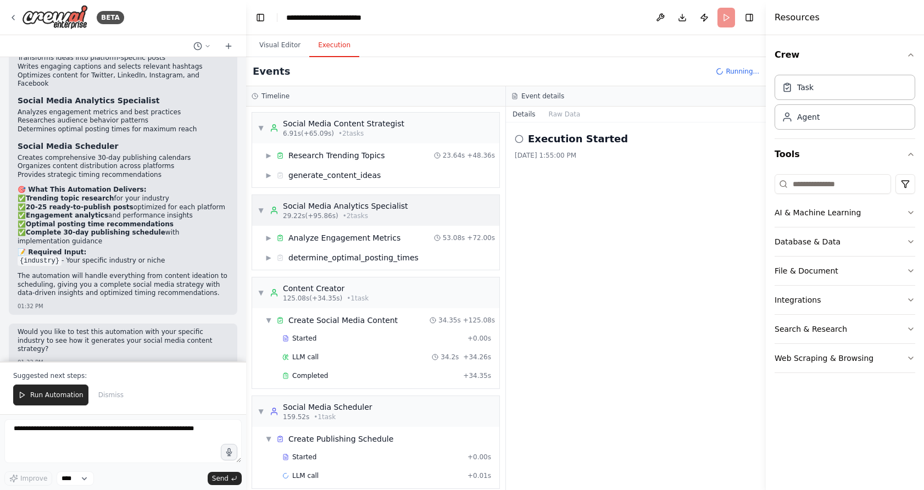
scroll to position [11, 0]
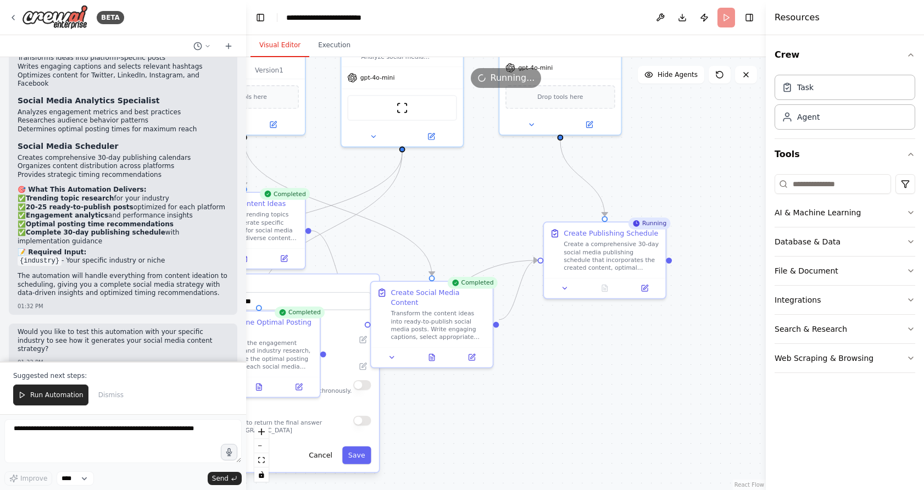
click at [283, 47] on button "Visual Editor" at bounding box center [279, 45] width 59 height 23
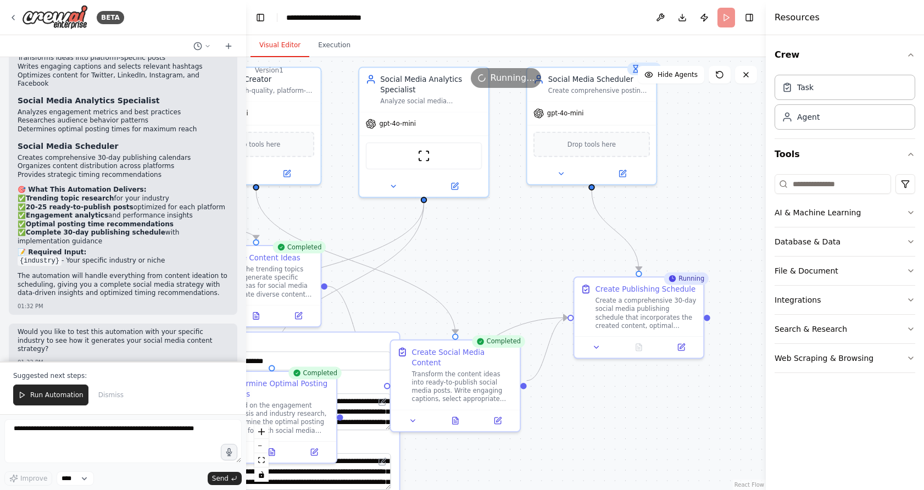
drag, startPoint x: 461, startPoint y: 194, endPoint x: 495, endPoint y: 253, distance: 67.7
click at [495, 253] on div ".deletable-edge-delete-btn { width: 20px; height: 20px; border: 0px solid #ffff…" at bounding box center [505, 273] width 519 height 433
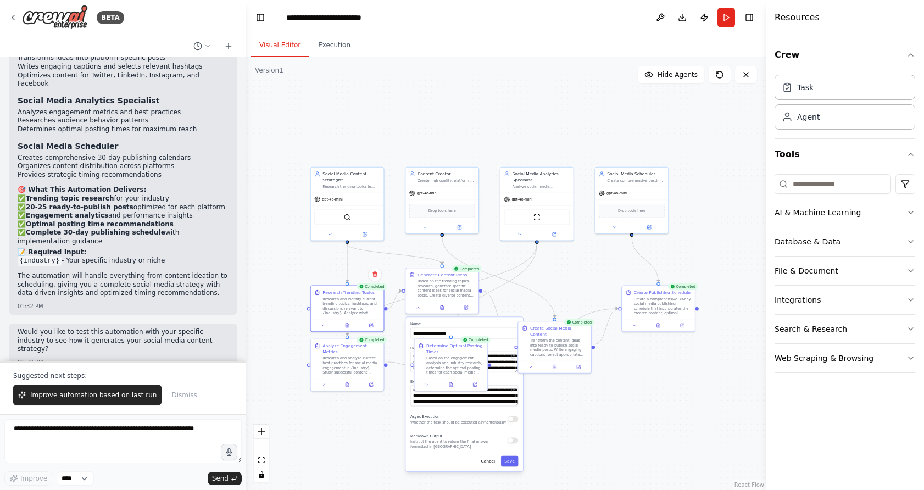
drag, startPoint x: 401, startPoint y: 137, endPoint x: 483, endPoint y: 157, distance: 84.3
click at [483, 157] on div ".deletable-edge-delete-btn { width: 20px; height: 20px; border: 0px solid #ffff…" at bounding box center [505, 273] width 519 height 433
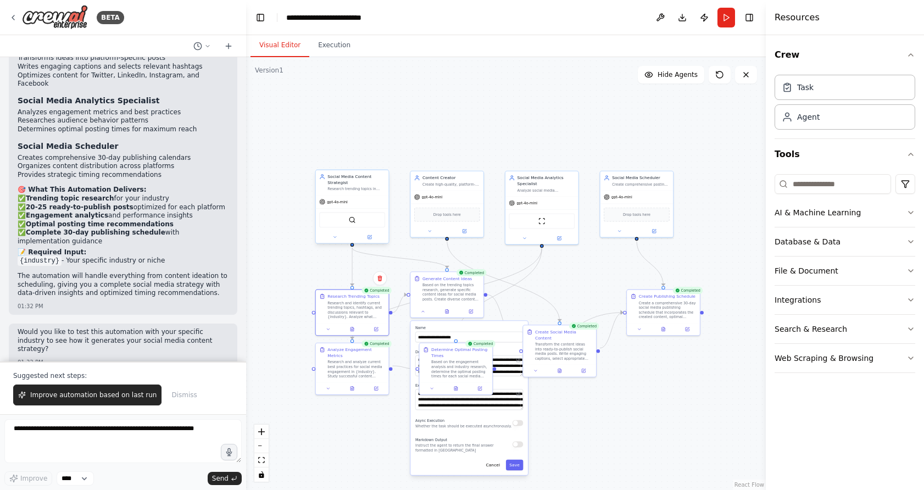
click at [374, 205] on div "gpt-4o-mini" at bounding box center [352, 201] width 73 height 13
click at [438, 206] on div "Drop tools here" at bounding box center [447, 213] width 66 height 14
click at [521, 209] on div "ScrapeWebsiteTool" at bounding box center [541, 219] width 73 height 23
click at [605, 209] on div "Drop tools here" at bounding box center [636, 213] width 66 height 14
click at [382, 446] on div ".deletable-edge-delete-btn { width: 20px; height: 20px; border: 0px solid #ffff…" at bounding box center [505, 273] width 519 height 433
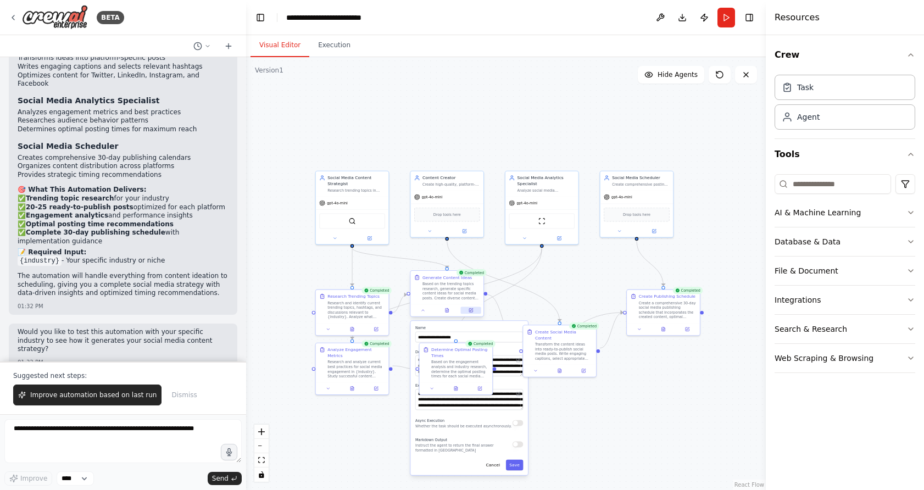
click at [468, 312] on button at bounding box center [471, 309] width 20 height 7
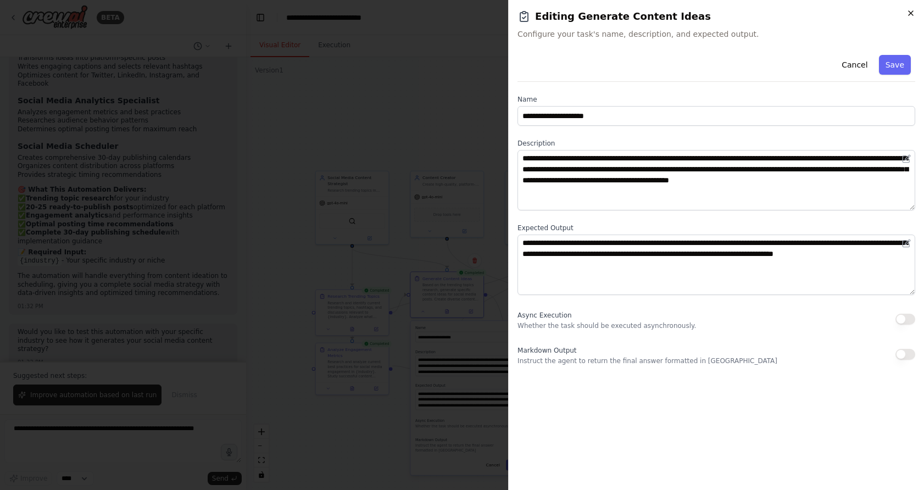
click at [661, 15] on icon "button" at bounding box center [910, 13] width 9 height 9
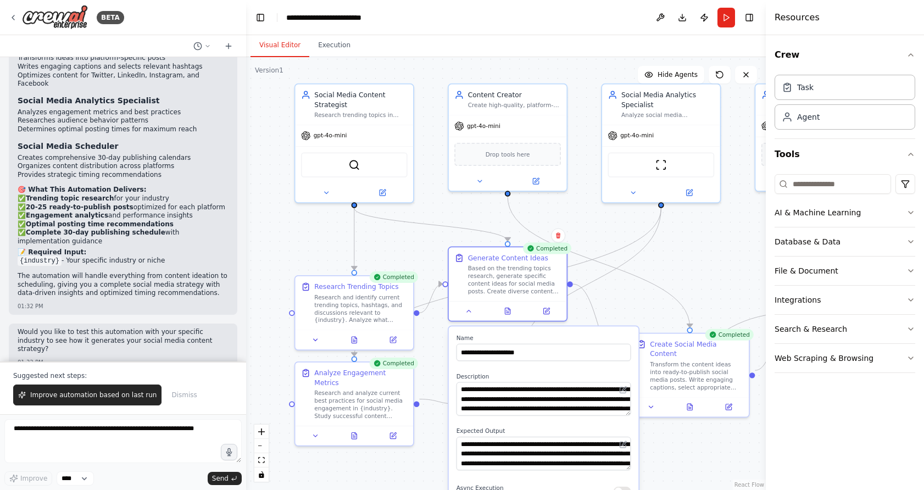
click at [316, 241] on div ".deletable-edge-delete-btn { width: 20px; height: 20px; border: 0px solid #ffff…" at bounding box center [505, 273] width 519 height 433
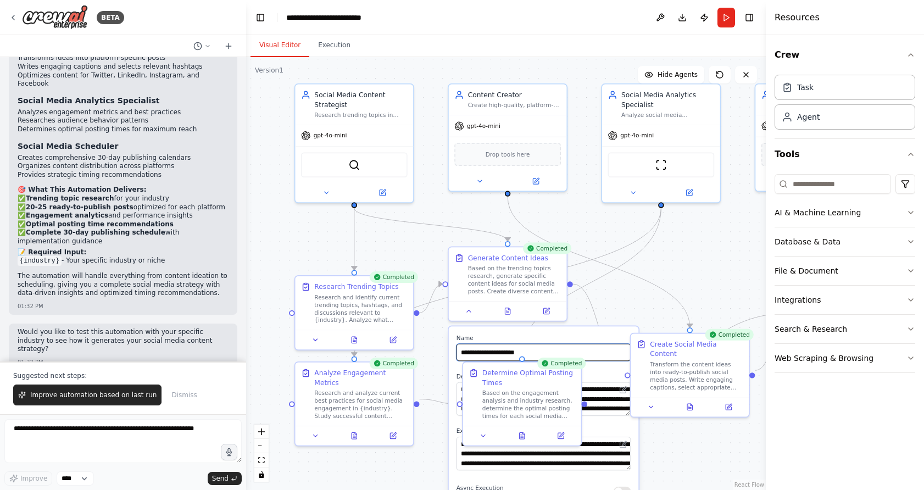
click at [599, 353] on input "**********" at bounding box center [543, 352] width 175 height 17
click at [562, 440] on div at bounding box center [522, 434] width 118 height 20
click at [340, 51] on button "Execution" at bounding box center [334, 45] width 50 height 23
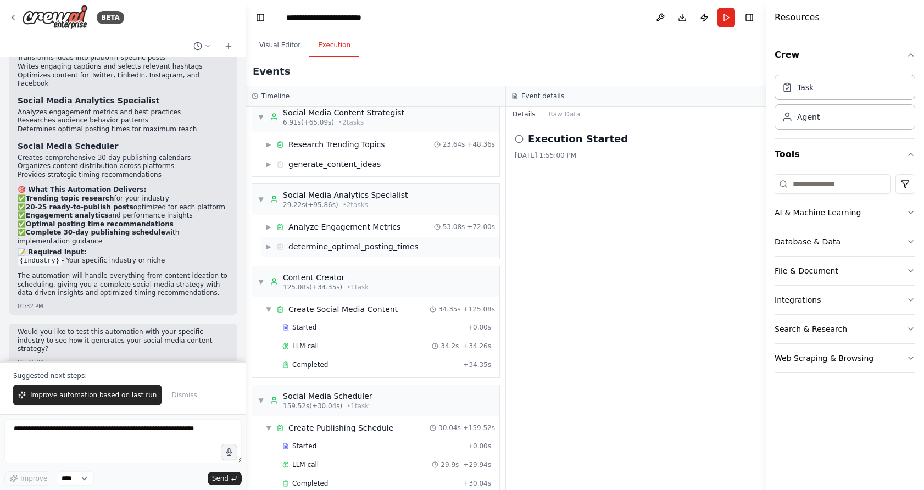
scroll to position [30, 0]
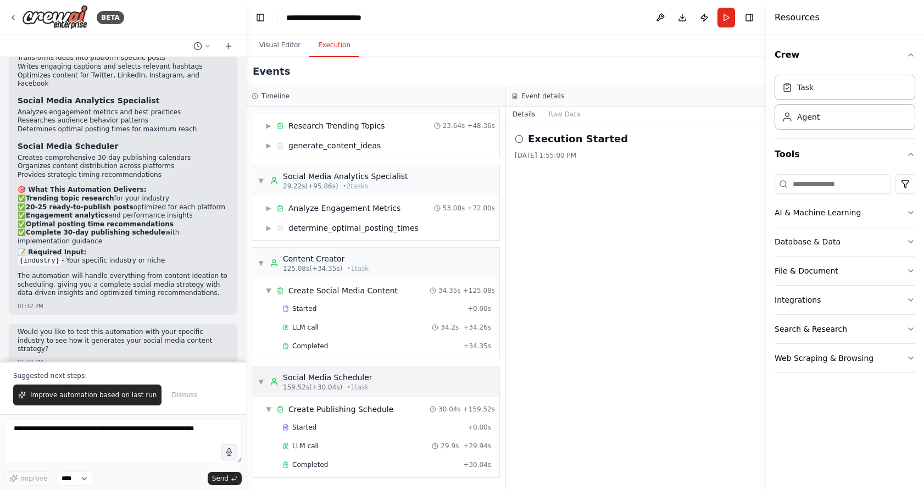
click at [262, 382] on span "▼" at bounding box center [261, 381] width 7 height 9
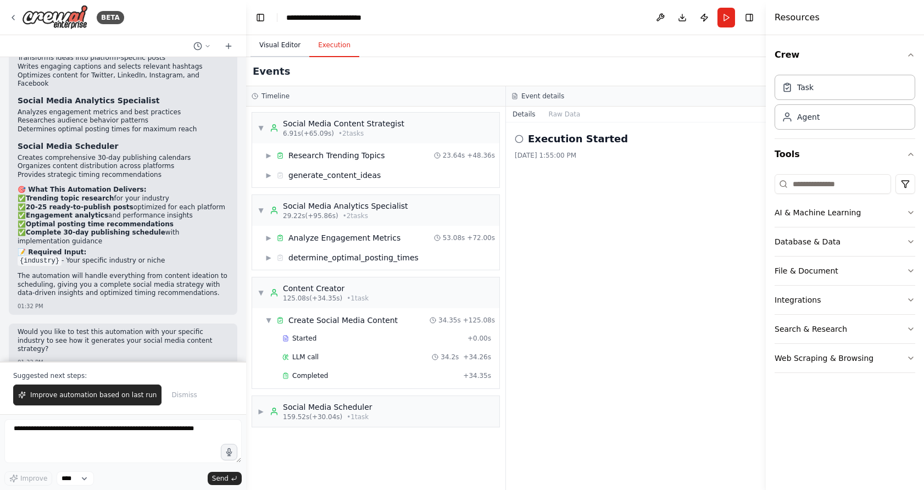
click at [284, 49] on button "Visual Editor" at bounding box center [279, 45] width 59 height 23
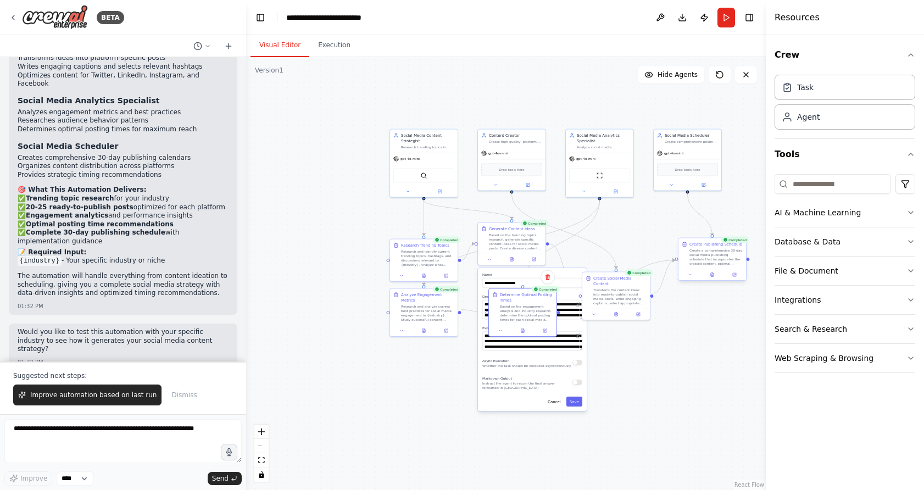
click at [661, 255] on div "Create a comprehensive 30-day social media publishing schedule that incorporate…" at bounding box center [715, 257] width 53 height 18
click at [661, 260] on div "Create a comprehensive 30-day social media publishing schedule that incorporate…" at bounding box center [718, 257] width 53 height 18
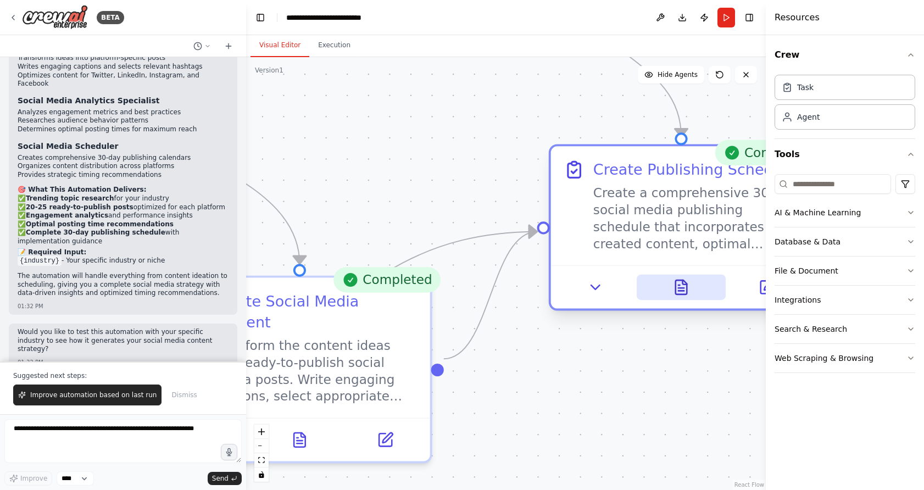
click at [661, 291] on icon at bounding box center [681, 287] width 12 height 14
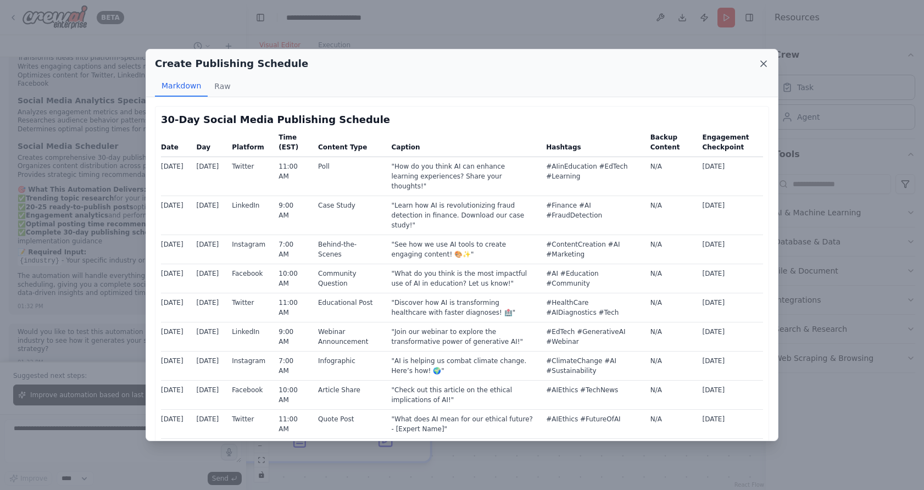
click at [661, 63] on icon at bounding box center [763, 63] width 11 height 11
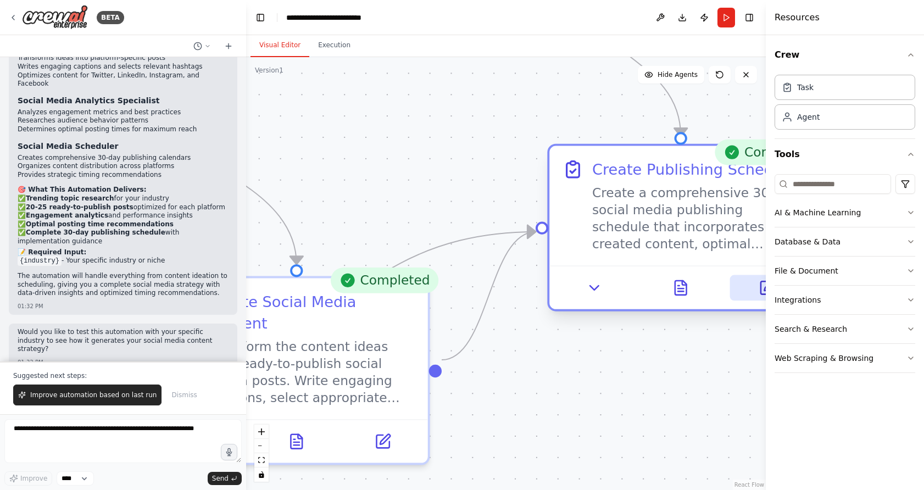
click at [661, 286] on button at bounding box center [766, 288] width 73 height 26
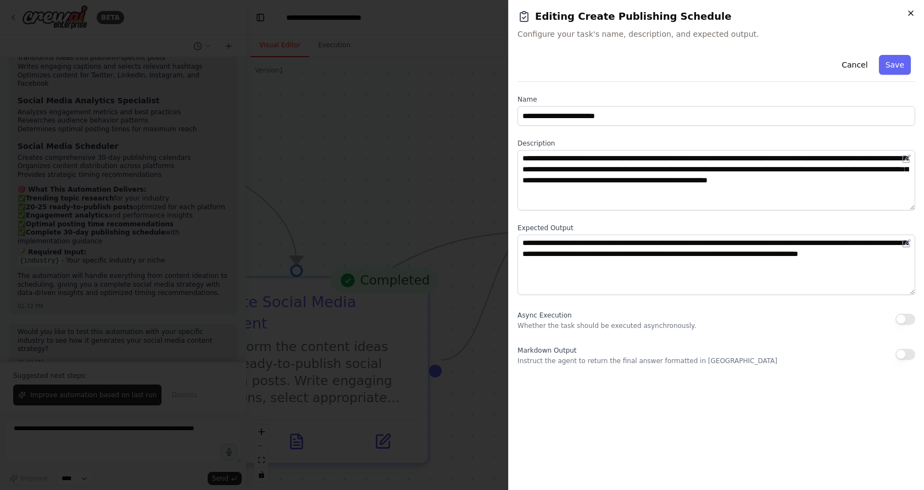
click at [661, 13] on icon "button" at bounding box center [910, 13] width 9 height 9
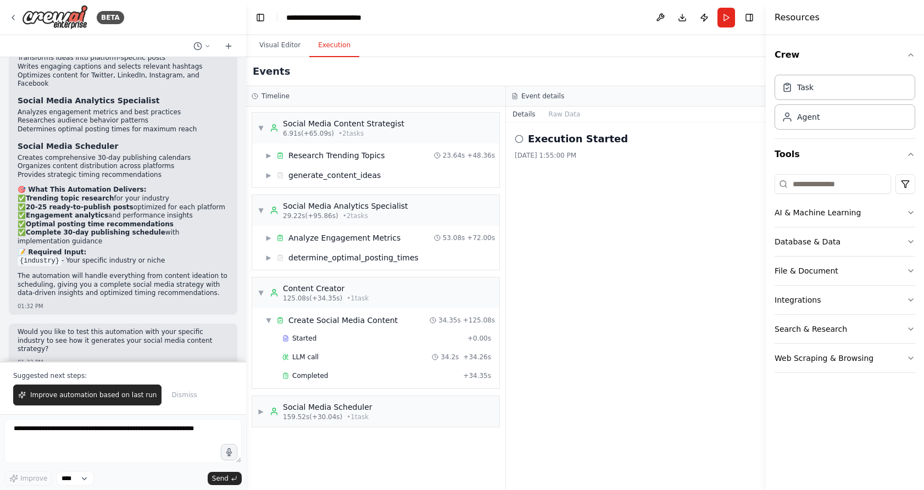
click at [333, 49] on button "Execution" at bounding box center [334, 45] width 50 height 23
click at [261, 417] on div "▶ Social Media Scheduler 159.52s (+30.04s) • 1 task" at bounding box center [315, 411] width 115 height 20
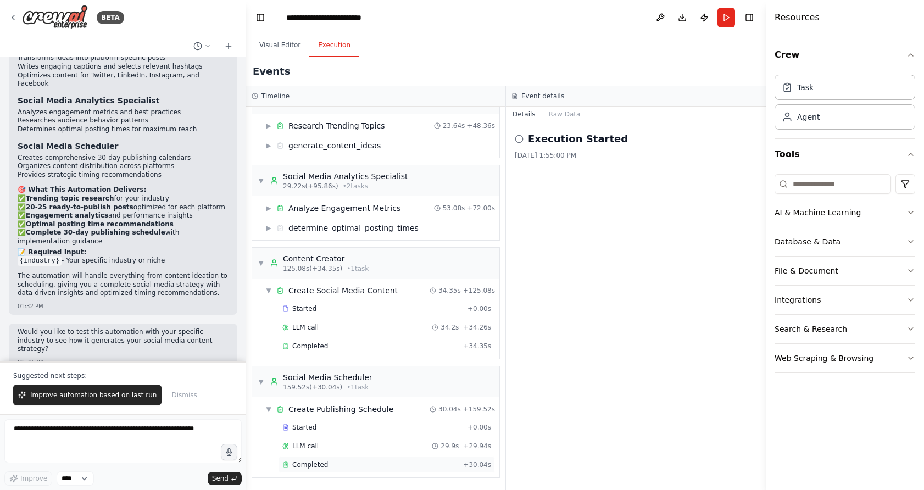
click at [326, 466] on span "Completed" at bounding box center [310, 464] width 36 height 9
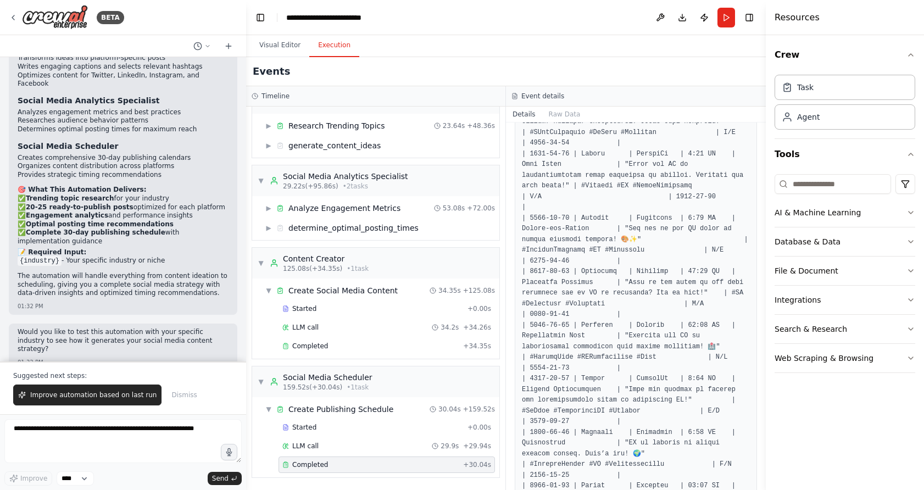
scroll to position [0, 0]
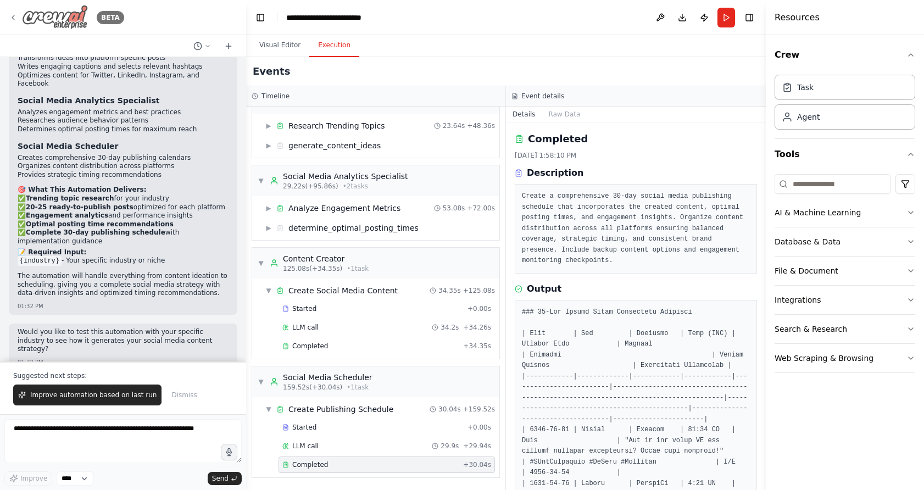
click at [14, 18] on icon at bounding box center [13, 17] width 9 height 9
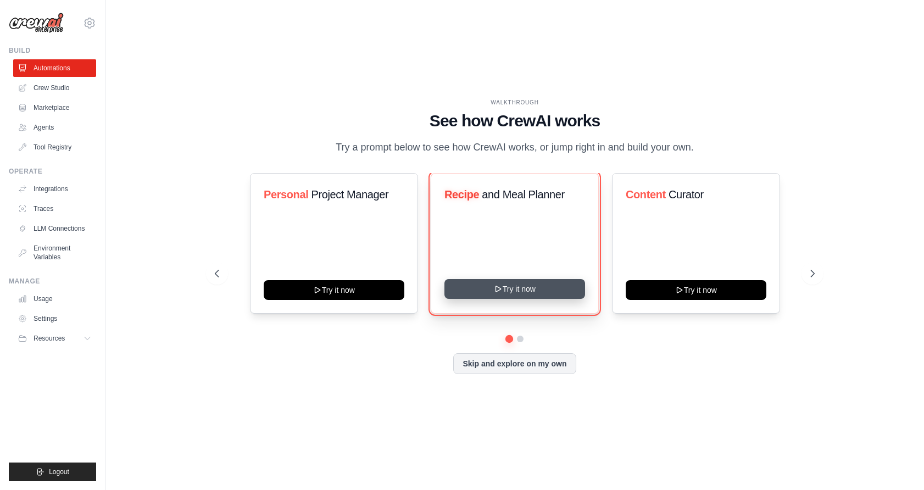
click at [492, 290] on button "Try it now" at bounding box center [514, 289] width 141 height 20
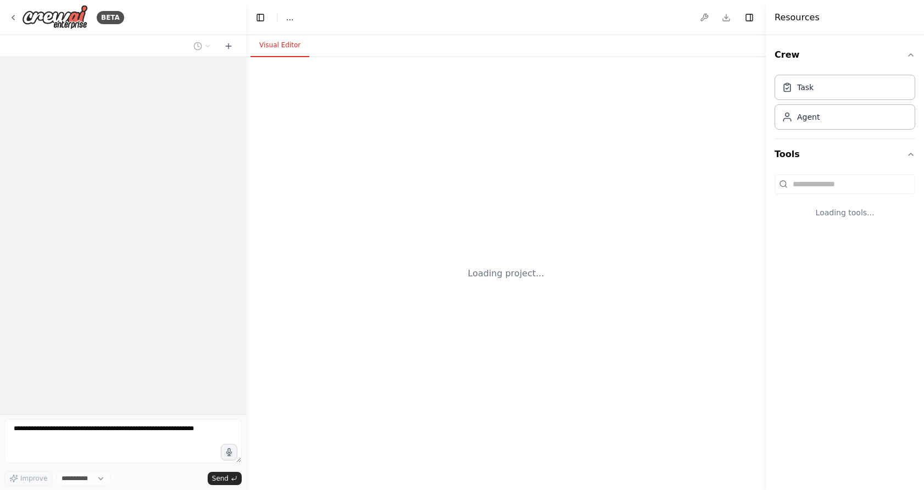
select select "****"
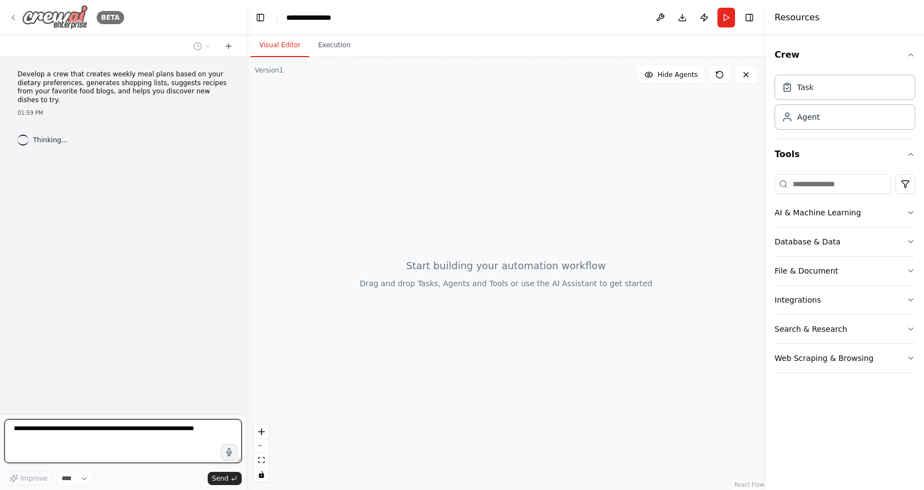
click at [47, 16] on img at bounding box center [55, 17] width 66 height 25
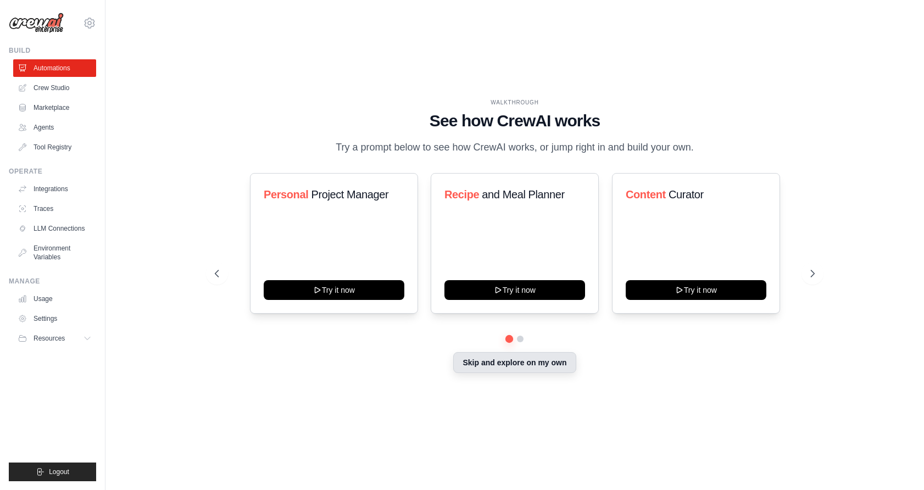
click at [483, 369] on button "Skip and explore on my own" at bounding box center [514, 362] width 122 height 21
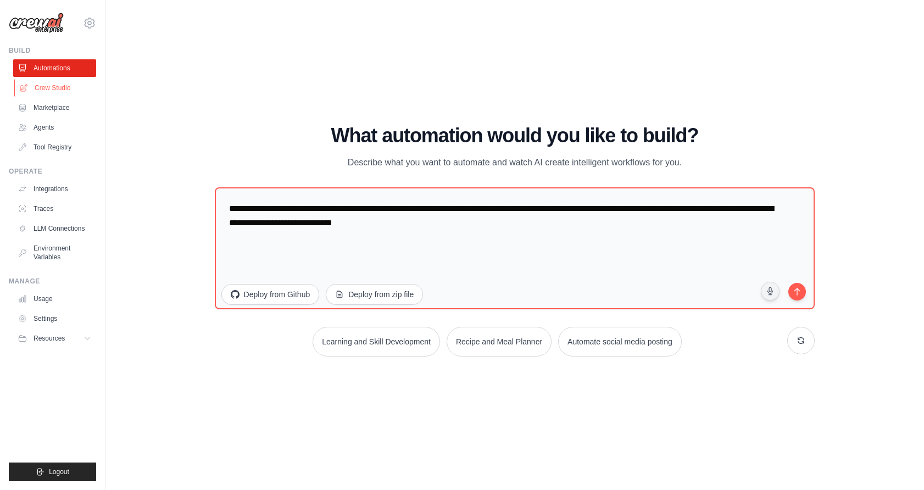
click at [68, 94] on link "Crew Studio" at bounding box center [55, 88] width 83 height 18
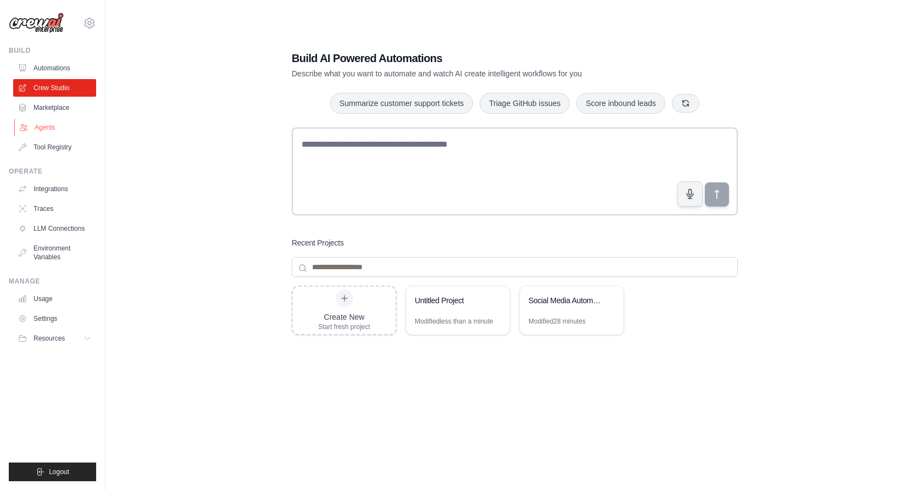
click at [52, 132] on link "Agents" at bounding box center [55, 128] width 83 height 18
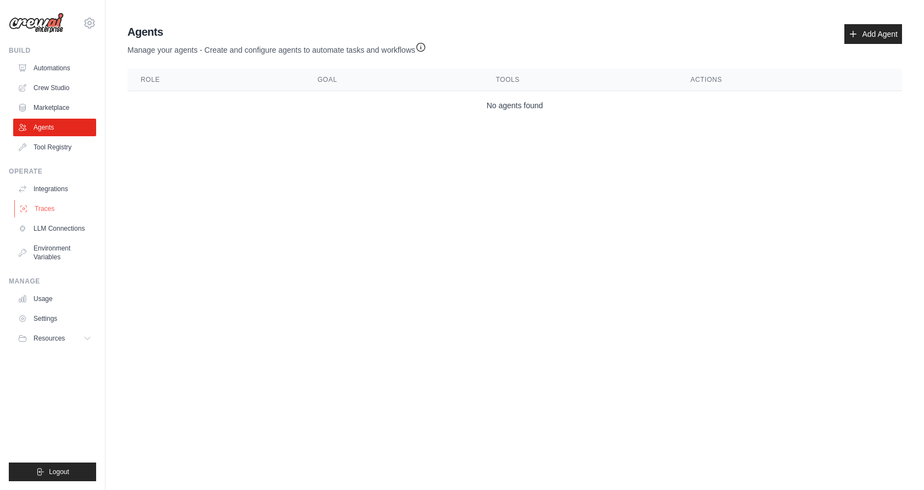
click at [72, 208] on link "Traces" at bounding box center [55, 209] width 83 height 18
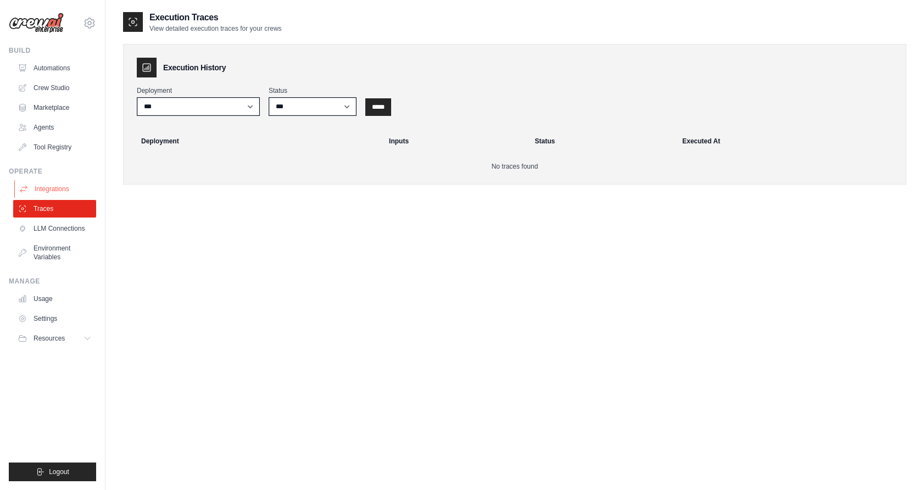
click at [62, 190] on link "Integrations" at bounding box center [55, 189] width 83 height 18
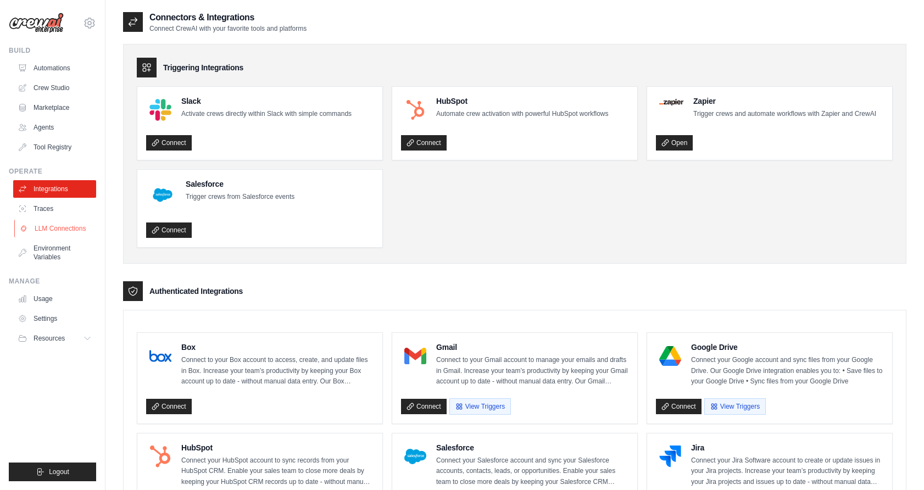
click at [61, 225] on link "LLM Connections" at bounding box center [55, 229] width 83 height 18
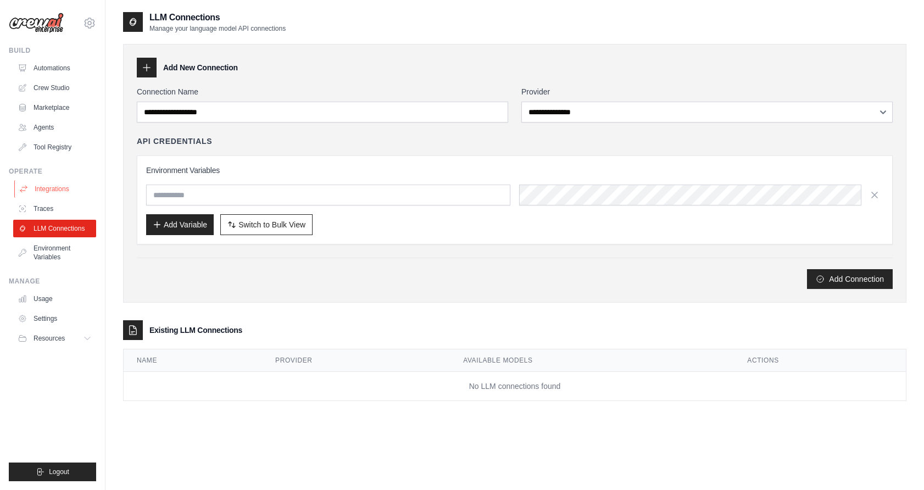
click at [74, 191] on link "Integrations" at bounding box center [55, 189] width 83 height 18
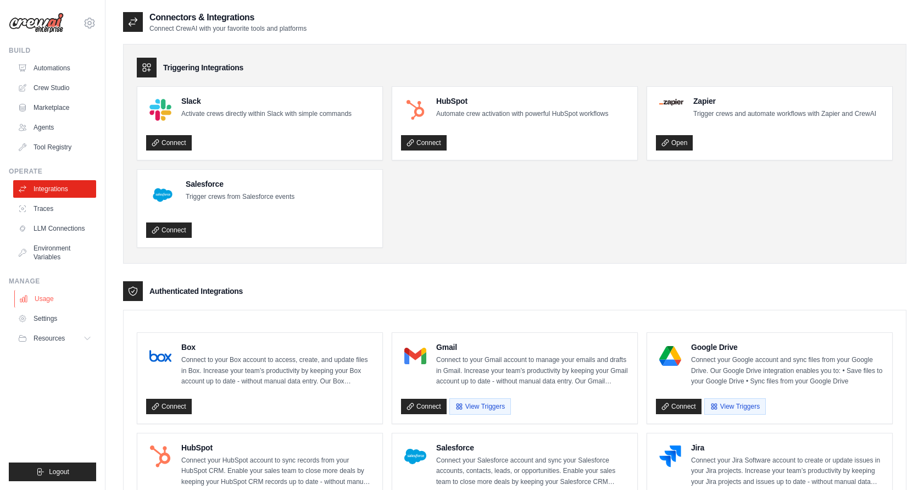
click at [44, 299] on link "Usage" at bounding box center [55, 299] width 83 height 18
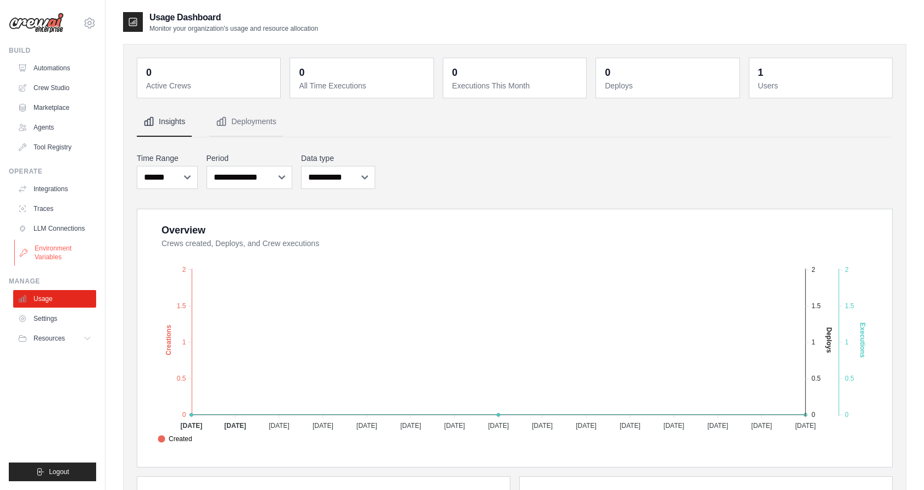
click at [64, 257] on link "Environment Variables" at bounding box center [55, 252] width 83 height 26
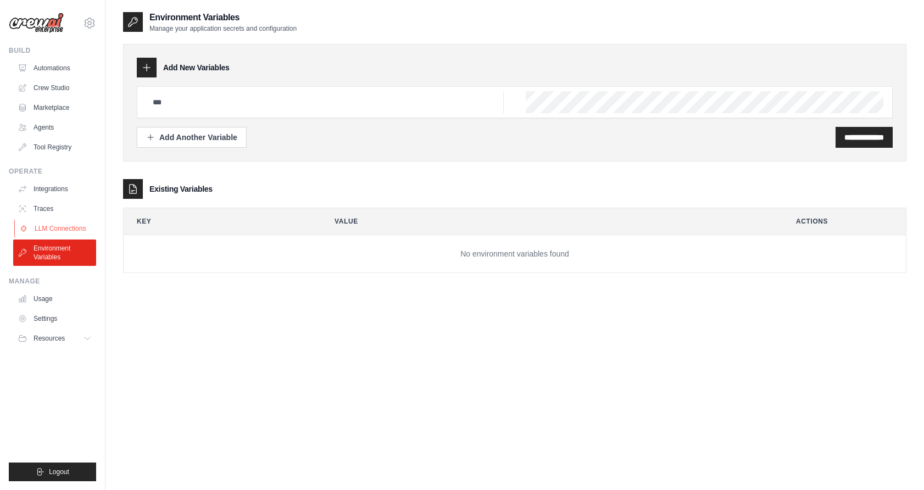
click at [69, 227] on link "LLM Connections" at bounding box center [55, 229] width 83 height 18
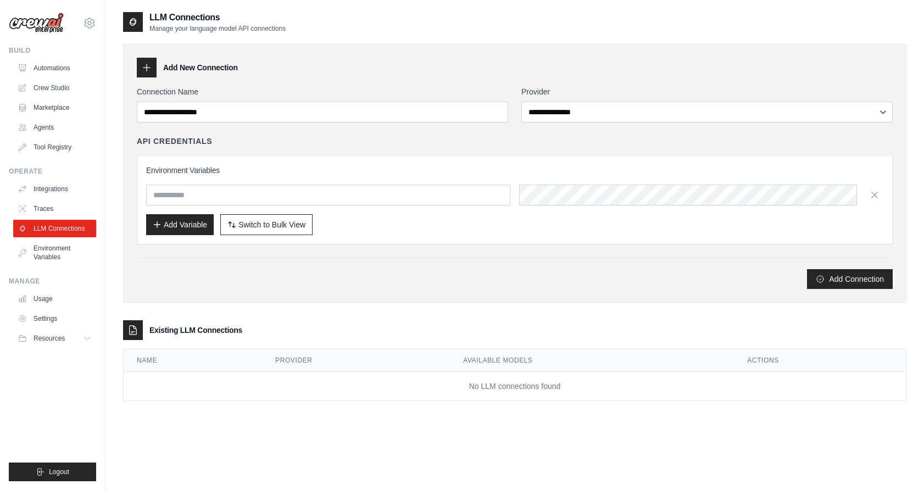
click at [40, 29] on img at bounding box center [36, 23] width 55 height 21
click at [34, 22] on img at bounding box center [36, 23] width 55 height 21
click at [98, 27] on div "[EMAIL_ADDRESS][DOMAIN_NAME] Settings Build Automations Crew Studio Marketplace" at bounding box center [52, 245] width 105 height 490
click at [93, 27] on icon at bounding box center [90, 22] width 10 height 9
click at [59, 22] on img at bounding box center [36, 23] width 55 height 21
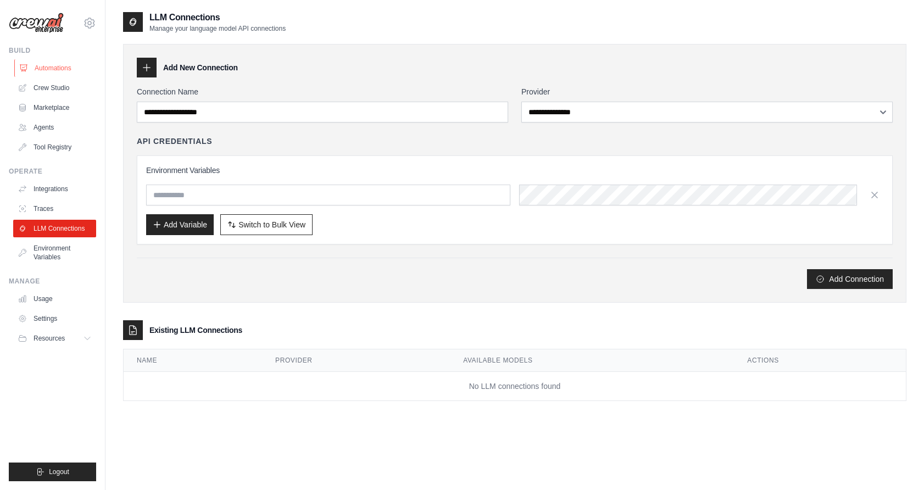
click at [44, 66] on link "Automations" at bounding box center [55, 68] width 83 height 18
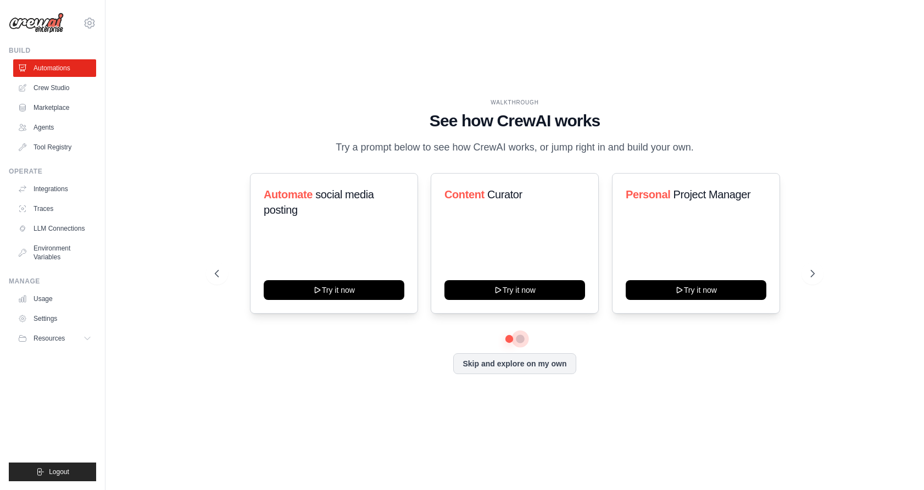
click at [521, 340] on button at bounding box center [520, 338] width 9 height 9
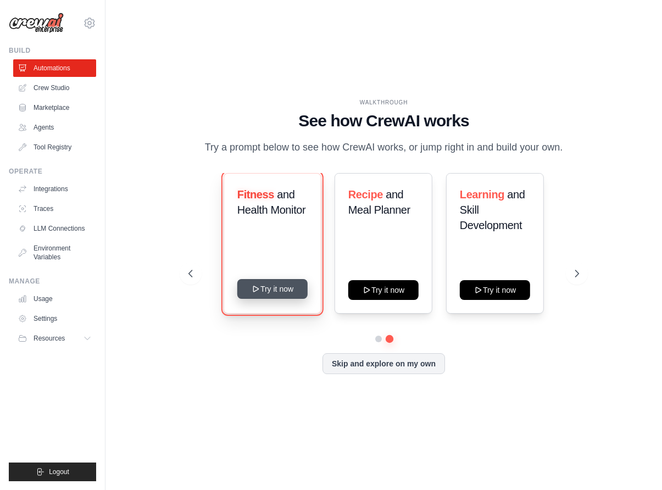
click at [281, 289] on button "Try it now" at bounding box center [272, 289] width 70 height 20
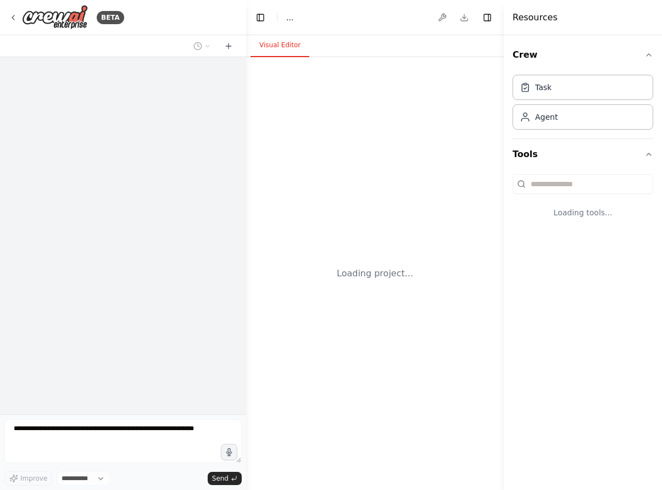
select select "****"
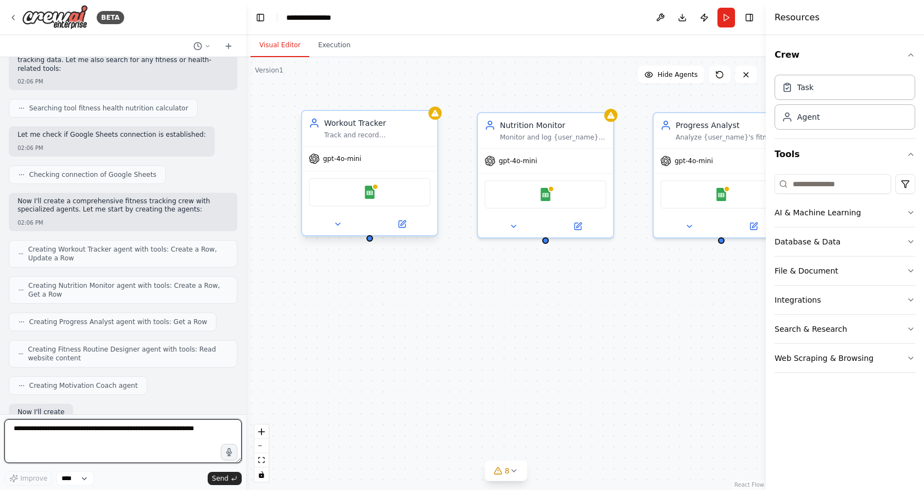
scroll to position [332, 0]
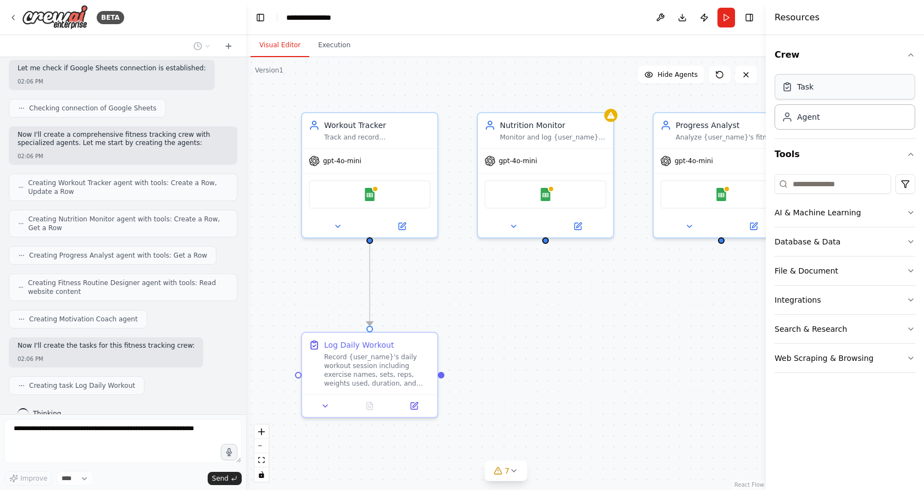
click at [661, 97] on div "Task" at bounding box center [844, 86] width 141 height 25
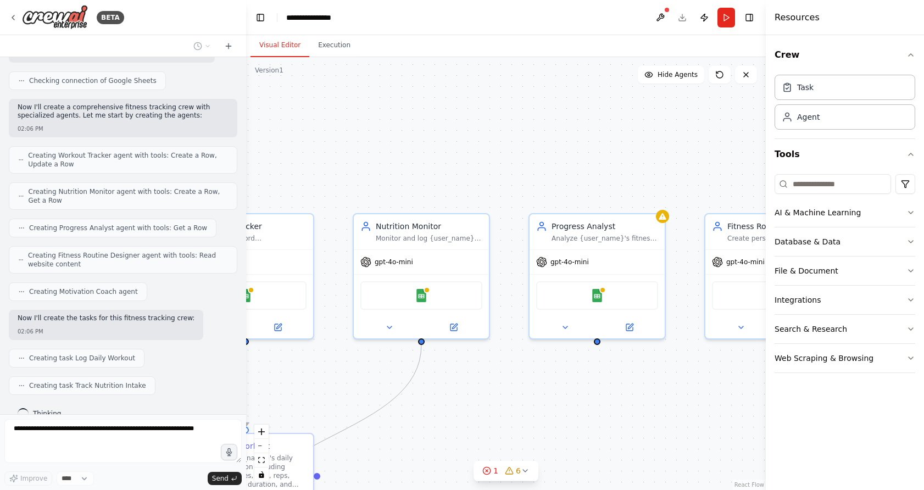
drag, startPoint x: 650, startPoint y: 270, endPoint x: 517, endPoint y: 390, distance: 178.8
click at [517, 390] on div ".deletable-edge-delete-btn { width: 20px; height: 20px; border: 0px solid #ffff…" at bounding box center [505, 273] width 519 height 433
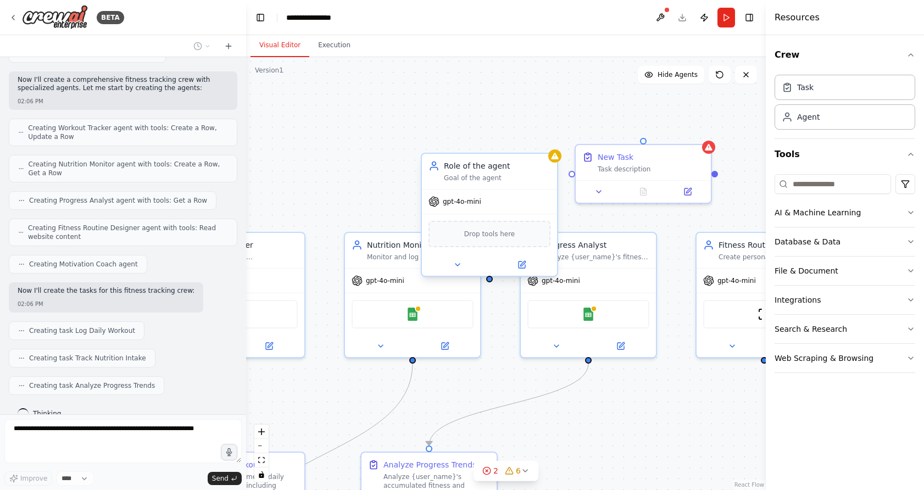
scroll to position [414, 0]
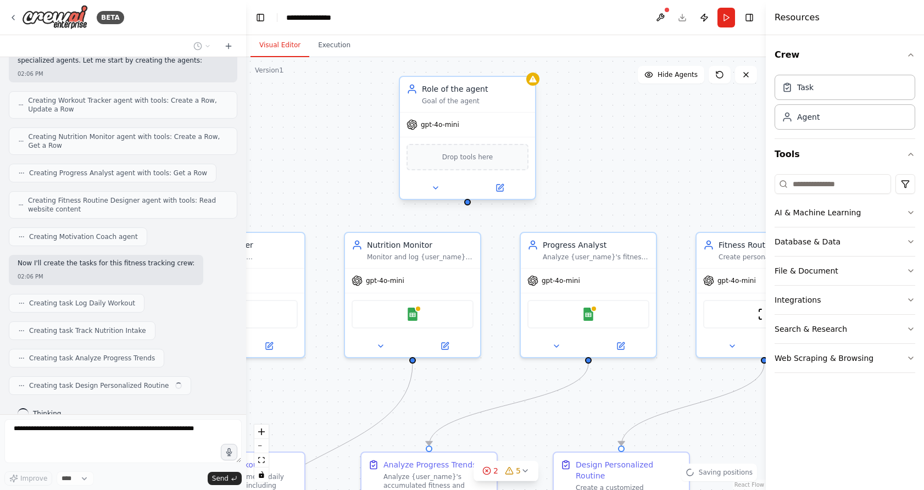
drag, startPoint x: 510, startPoint y: 172, endPoint x: 485, endPoint y: 108, distance: 69.0
click at [485, 105] on div "Role of the agent Goal of the agent" at bounding box center [475, 94] width 107 height 22
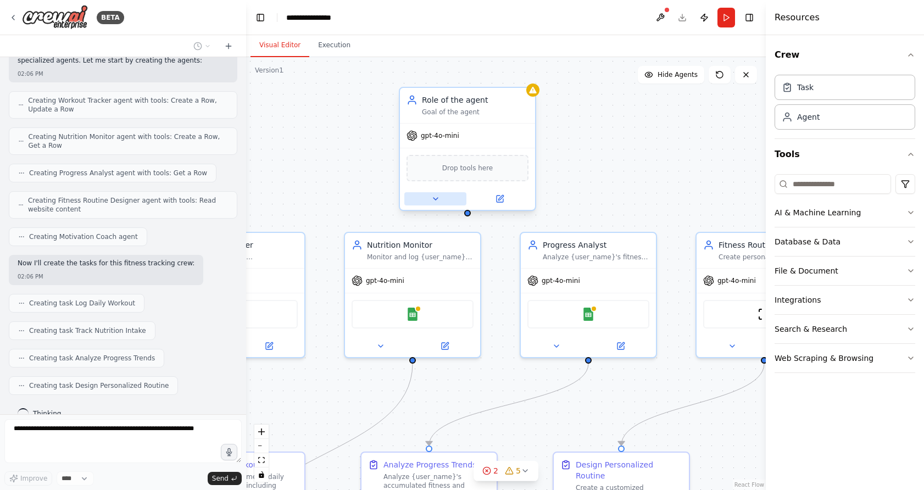
click at [434, 198] on icon at bounding box center [435, 199] width 4 height 2
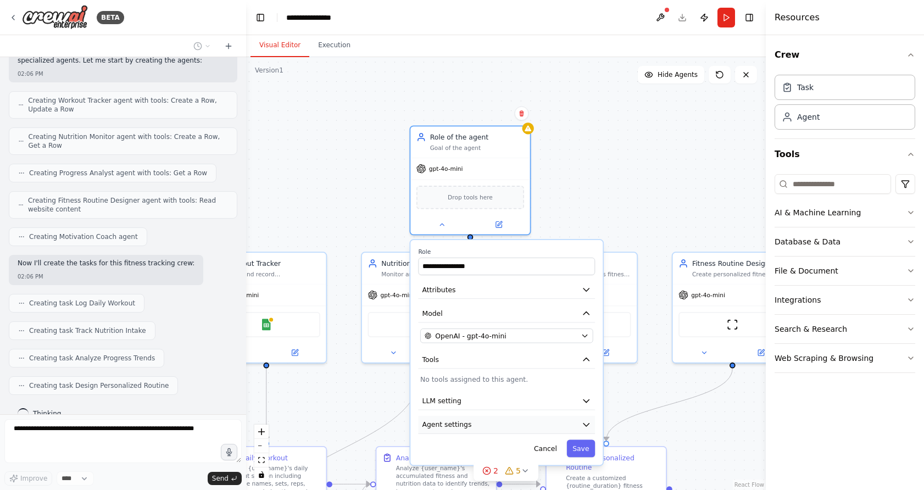
click at [474, 428] on button "Agent settings" at bounding box center [506, 425] width 177 height 18
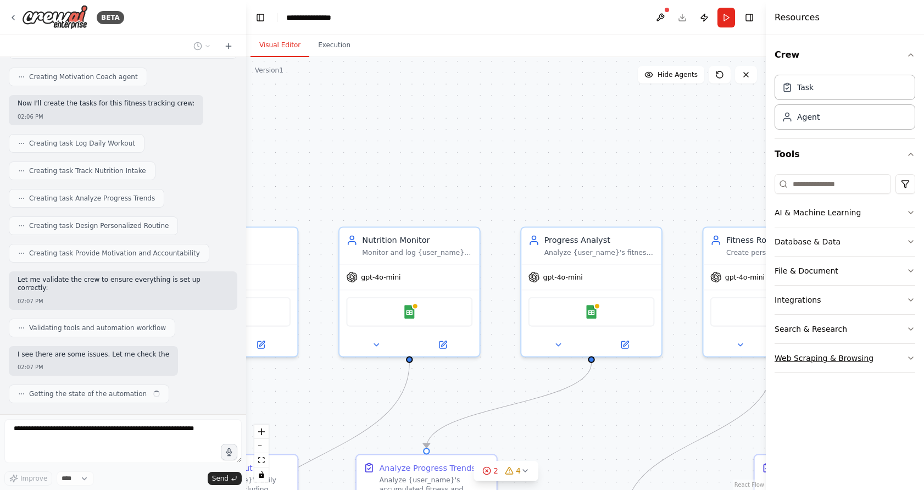
scroll to position [583, 0]
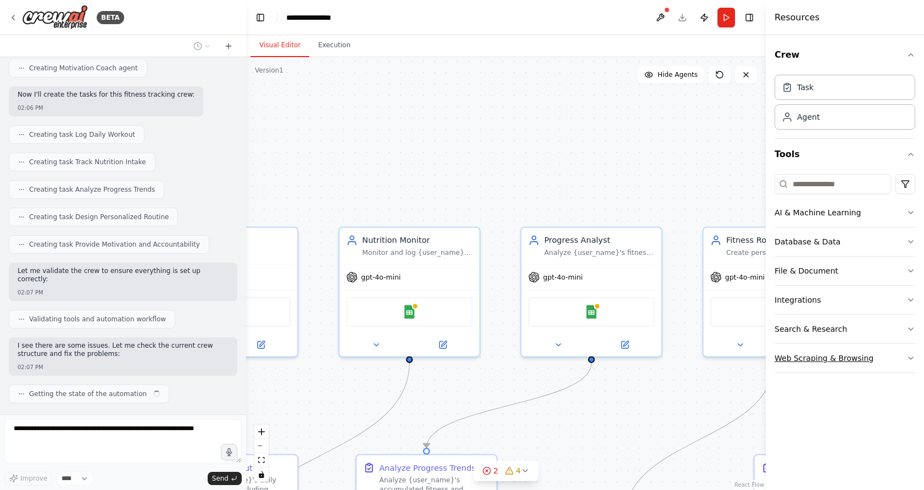
click at [661, 358] on div "Web Scraping & Browsing" at bounding box center [823, 358] width 99 height 11
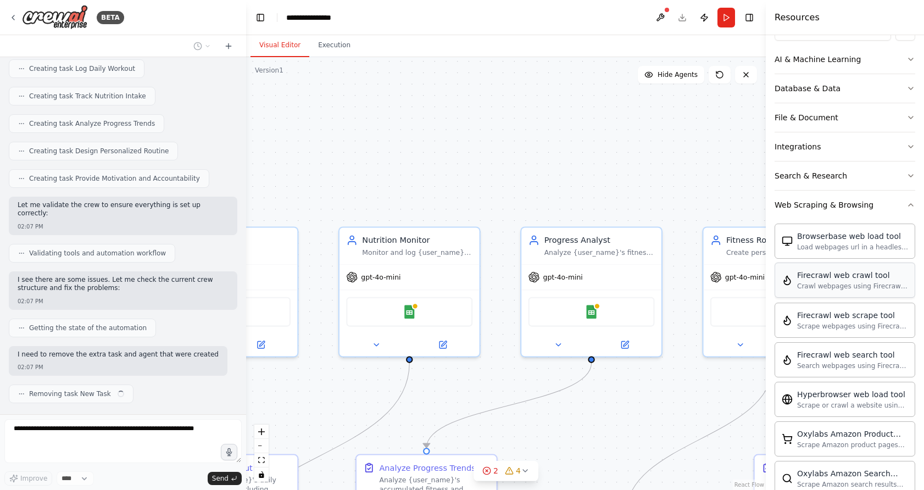
scroll to position [657, 0]
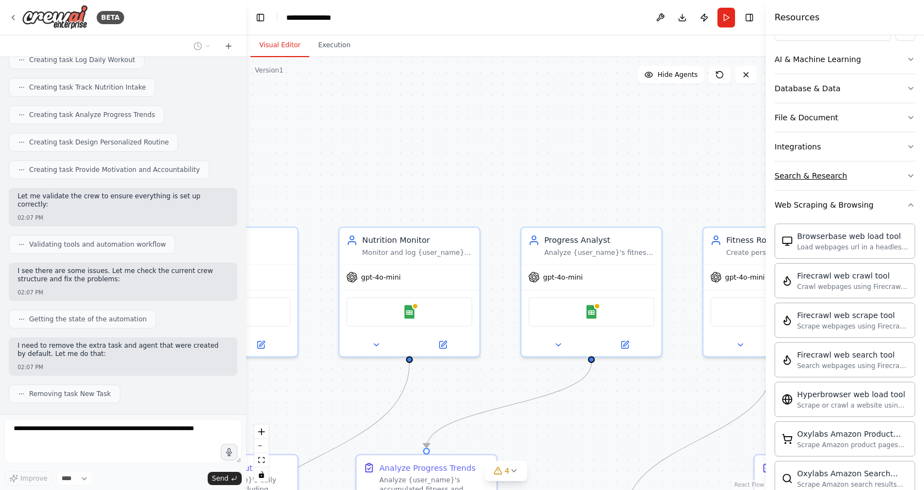
click at [661, 184] on button "Search & Research" at bounding box center [844, 175] width 141 height 29
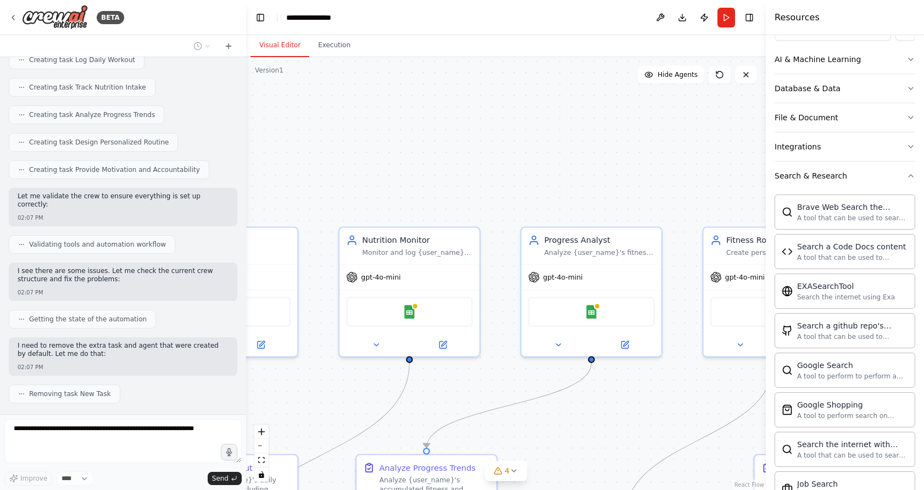
scroll to position [685, 0]
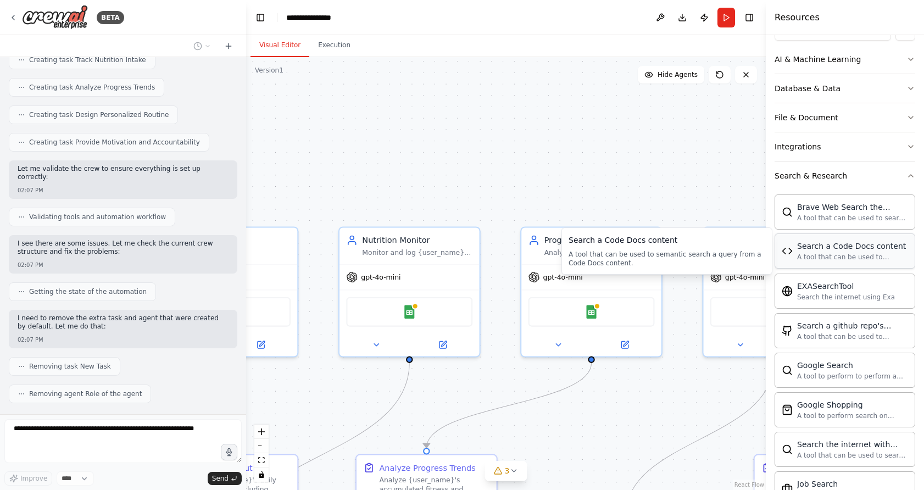
click at [661, 265] on div "Search a Code Docs content A tool that can be used to semantic search a query f…" at bounding box center [844, 250] width 141 height 35
click at [661, 252] on div "Search a Code Docs content A tool that can be used to semantic search a query f…" at bounding box center [852, 250] width 111 height 21
click at [429, 264] on div "gpt-4o-mini" at bounding box center [409, 274] width 140 height 25
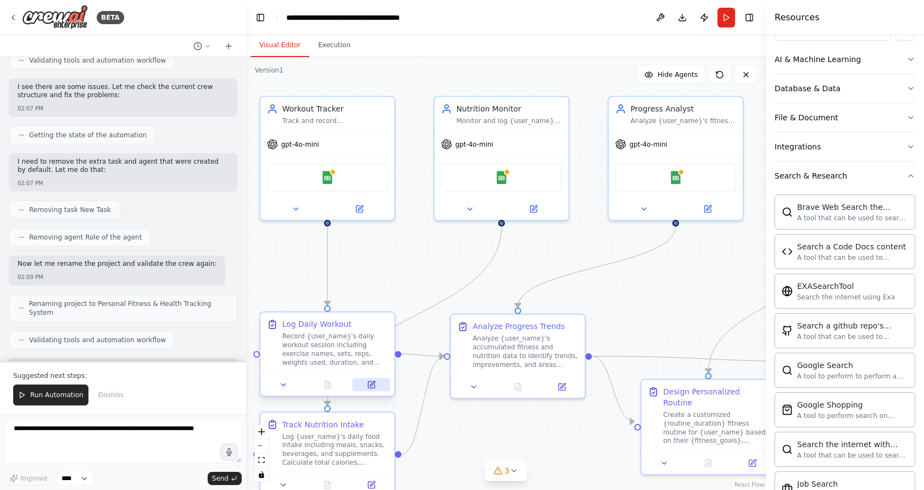
scroll to position [850, 0]
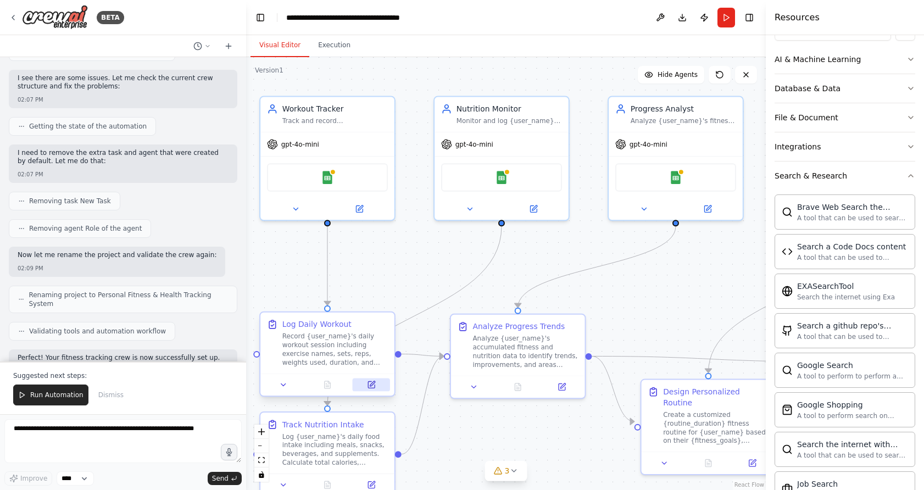
click at [365, 385] on button at bounding box center [371, 384] width 37 height 13
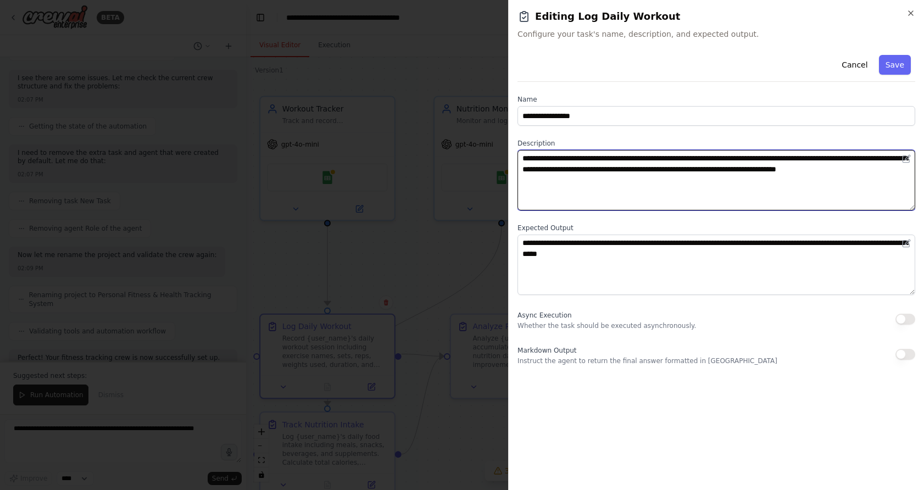
click at [661, 154] on textarea "**********" at bounding box center [716, 180] width 398 height 60
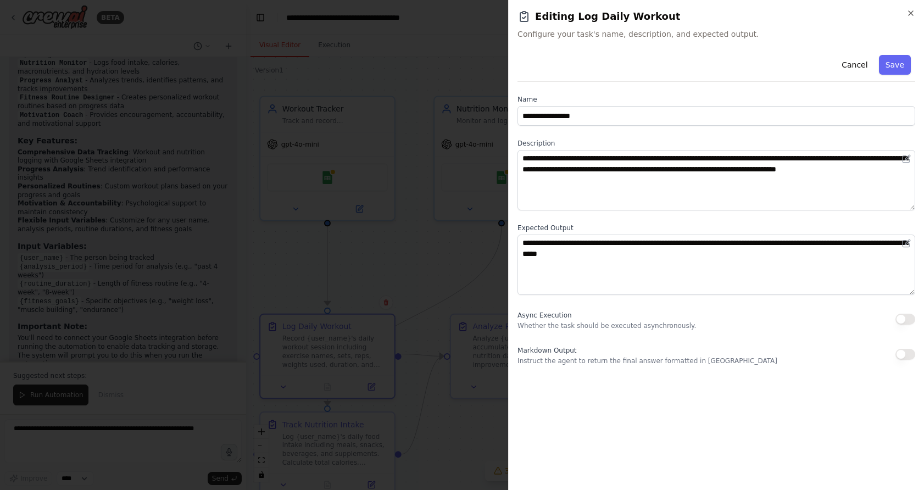
click at [387, 268] on div at bounding box center [462, 245] width 924 height 490
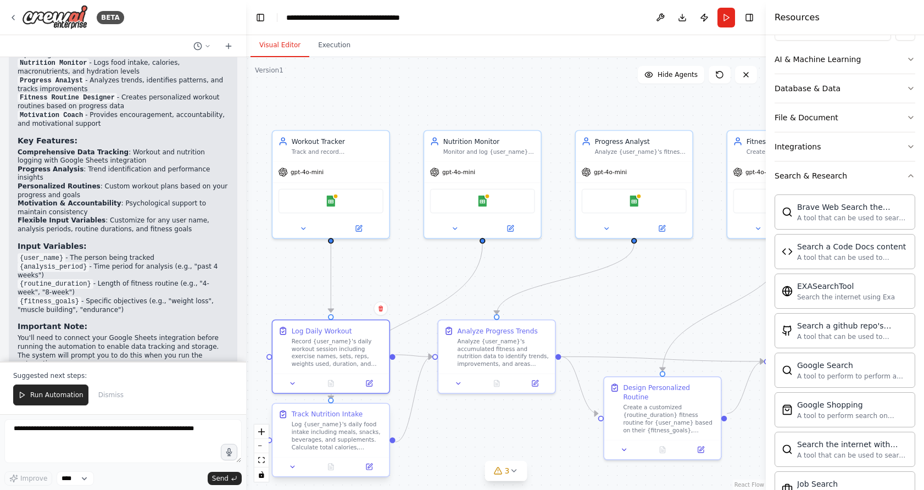
click at [338, 446] on div "Log {user_name}'s daily food intake including meals, snacks, beverages, and sup…" at bounding box center [338, 436] width 92 height 30
click at [366, 471] on button at bounding box center [369, 467] width 32 height 12
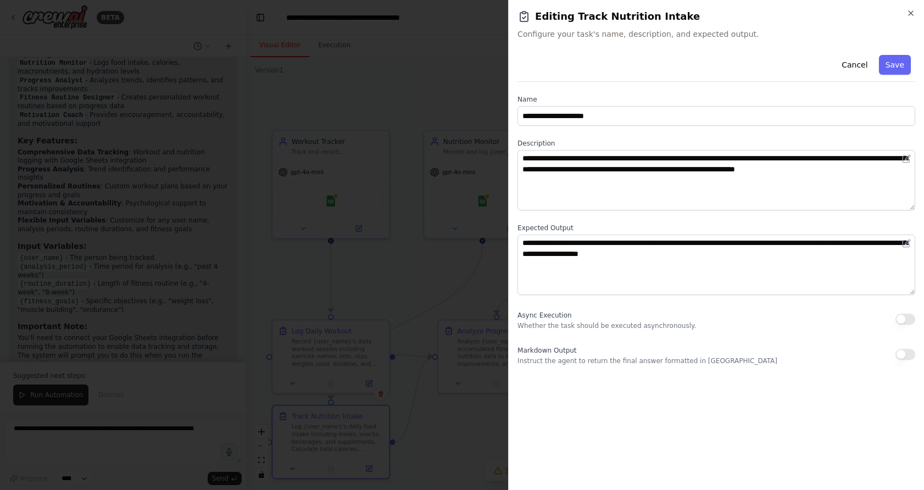
click at [611, 382] on div "**********" at bounding box center [716, 266] width 398 height 430
click at [661, 7] on div "**********" at bounding box center [716, 245] width 416 height 490
click at [661, 12] on icon "button" at bounding box center [910, 13] width 9 height 9
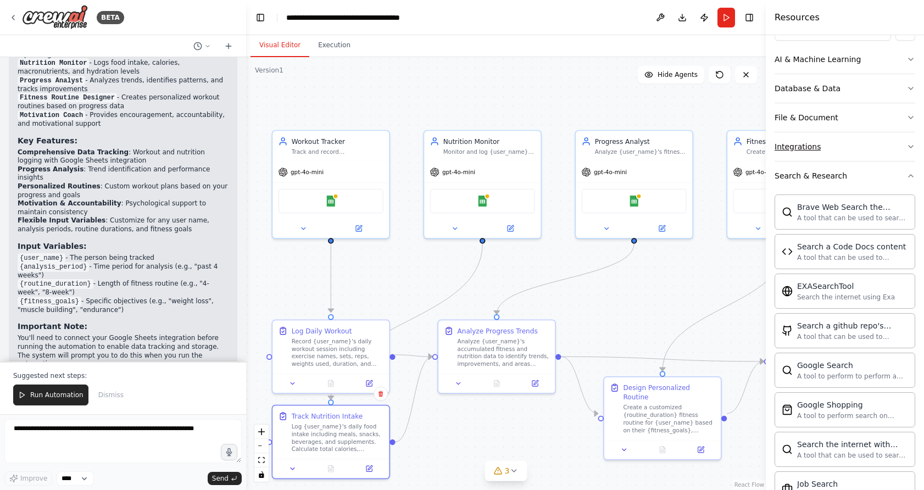
click at [661, 142] on div "Integrations" at bounding box center [797, 146] width 46 height 11
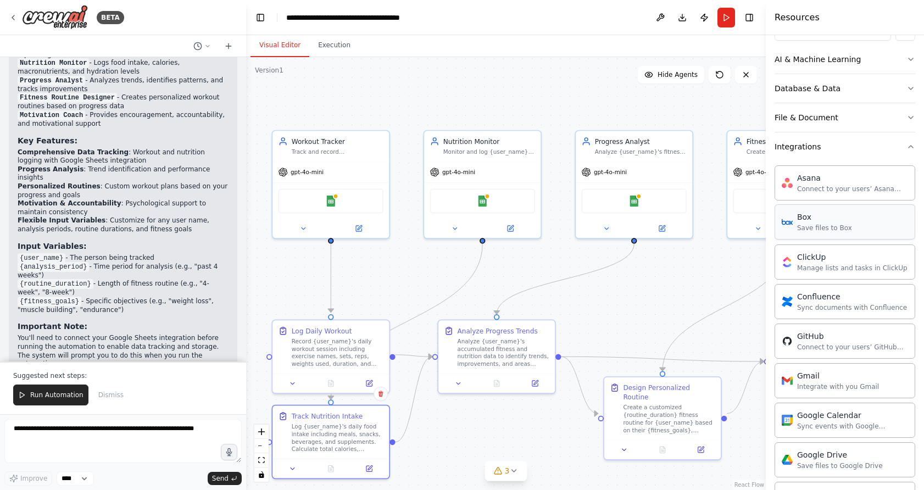
click at [661, 236] on div "Box Save files to Box" at bounding box center [844, 221] width 141 height 35
click at [494, 202] on img at bounding box center [492, 199] width 12 height 12
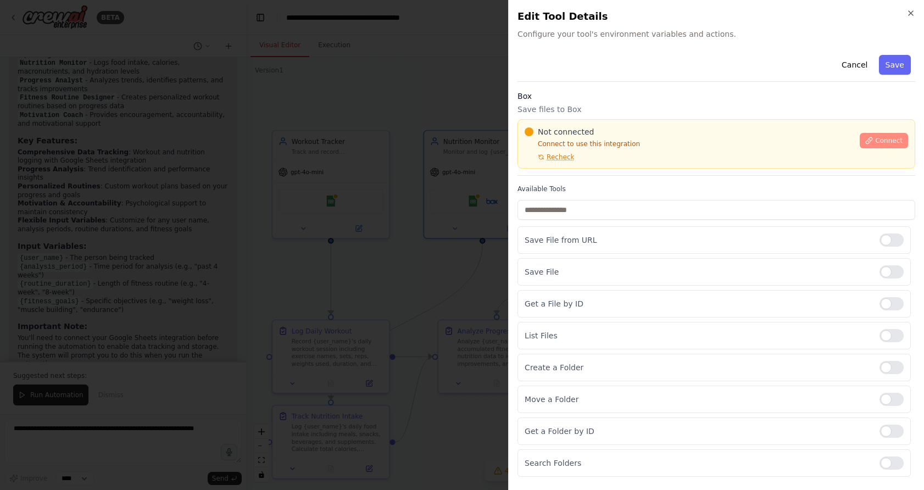
click at [661, 138] on span "Connect" at bounding box center [888, 140] width 27 height 9
click at [655, 133] on div "Not connected" at bounding box center [688, 131] width 328 height 11
click at [659, 135] on div "Not connected" at bounding box center [688, 131] width 328 height 11
click at [652, 132] on div "Not connected" at bounding box center [688, 131] width 328 height 11
click at [661, 88] on div "Cancel Save Box Save files to Box Not connected Connect to use this integration…" at bounding box center [716, 280] width 398 height 458
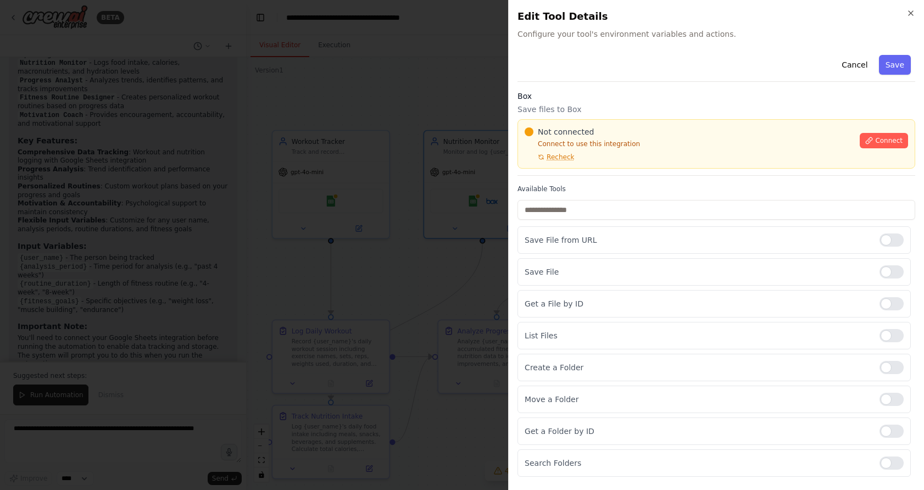
click at [661, 125] on div "Not connected Connect to use this integration Recheck Connect" at bounding box center [716, 143] width 398 height 49
click at [661, 128] on div "Not connected" at bounding box center [688, 131] width 328 height 11
click at [656, 130] on div "Not connected" at bounding box center [688, 131] width 328 height 11
click at [656, 132] on div "Not connected" at bounding box center [688, 131] width 328 height 11
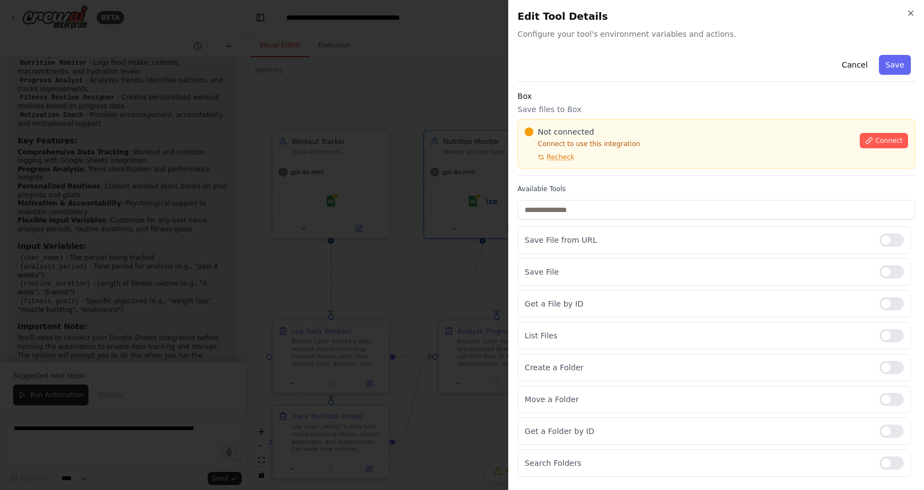
click at [656, 132] on div "Not connected" at bounding box center [688, 131] width 328 height 11
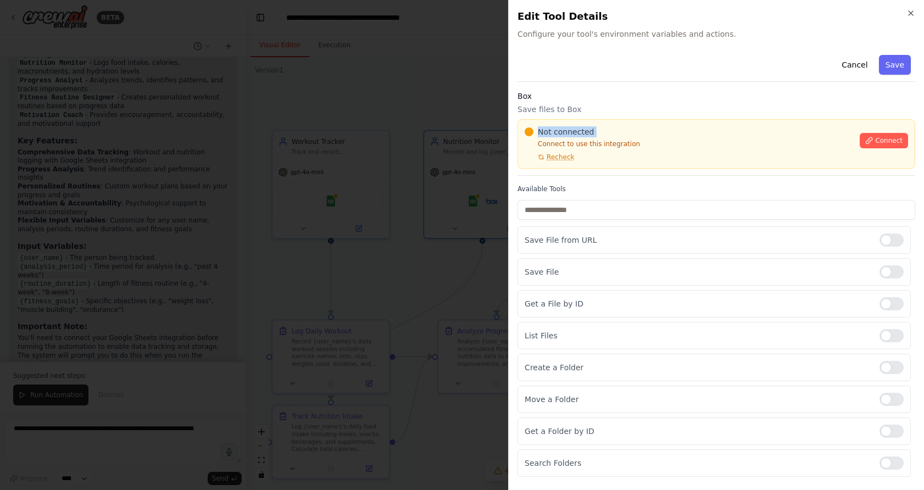
click at [656, 132] on div "Not connected" at bounding box center [688, 131] width 328 height 11
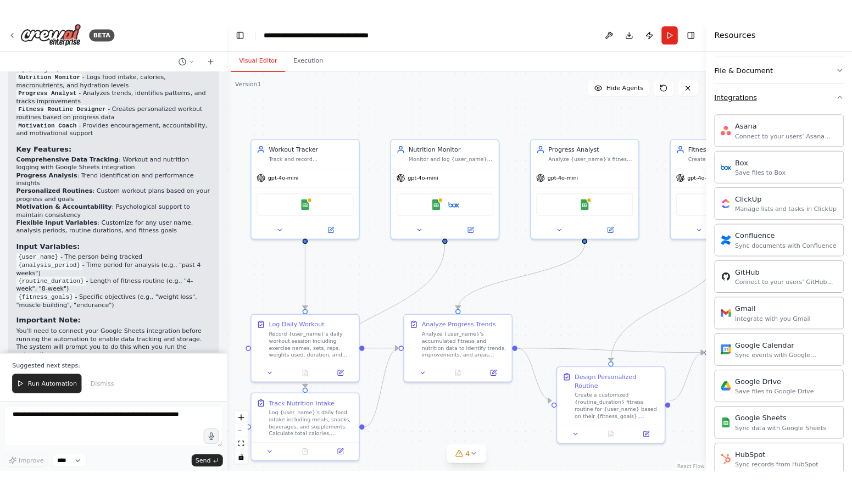
scroll to position [286, 0]
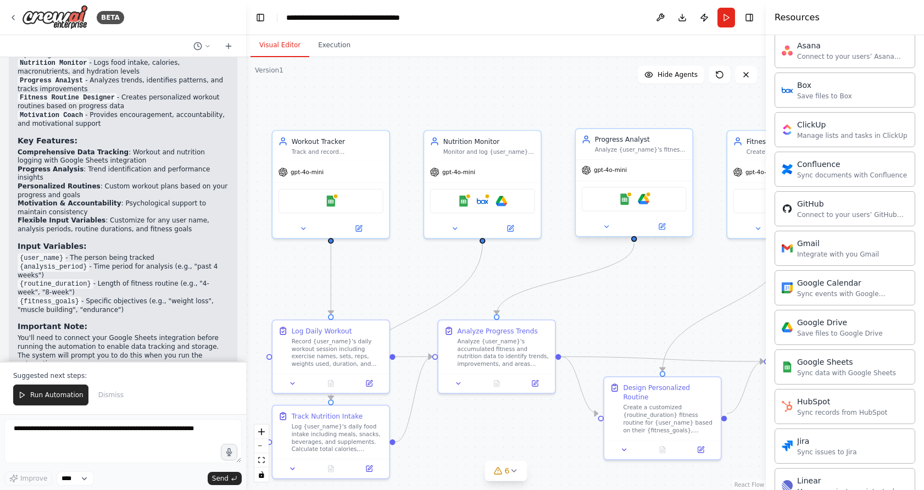
click at [629, 207] on div "Google Sheets Google Drive" at bounding box center [633, 199] width 105 height 25
click at [648, 202] on img at bounding box center [643, 199] width 12 height 12
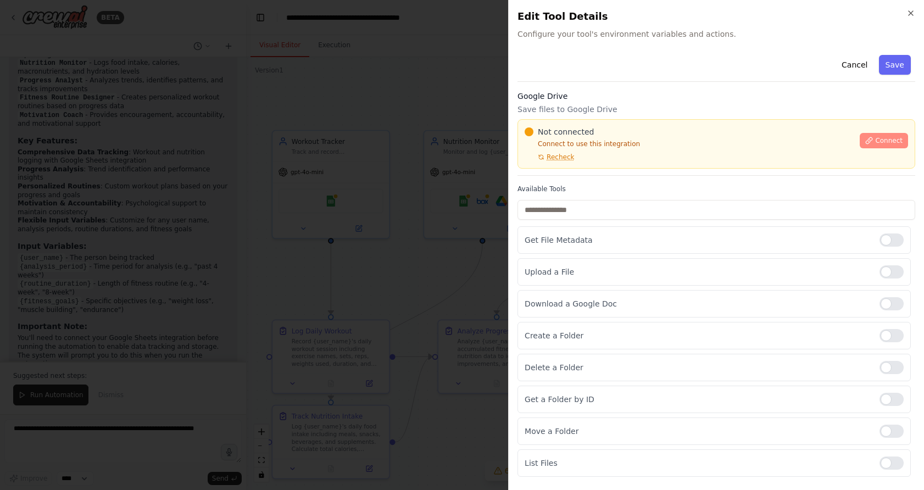
click at [661, 143] on icon at bounding box center [869, 141] width 8 height 8
click at [654, 137] on div "Not connected" at bounding box center [688, 131] width 328 height 11
click at [654, 136] on div "Not connected" at bounding box center [688, 131] width 328 height 11
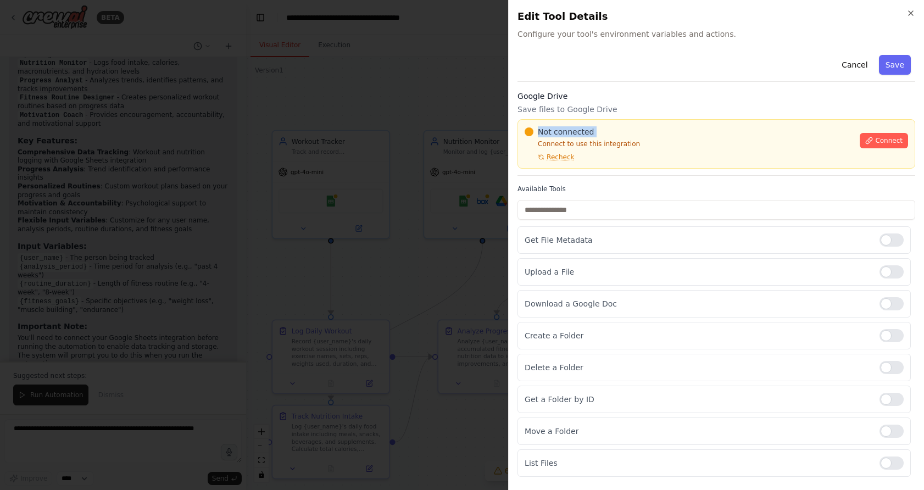
click at [654, 136] on div "Not connected" at bounding box center [688, 131] width 328 height 11
